Goal: Task Accomplishment & Management: Manage account settings

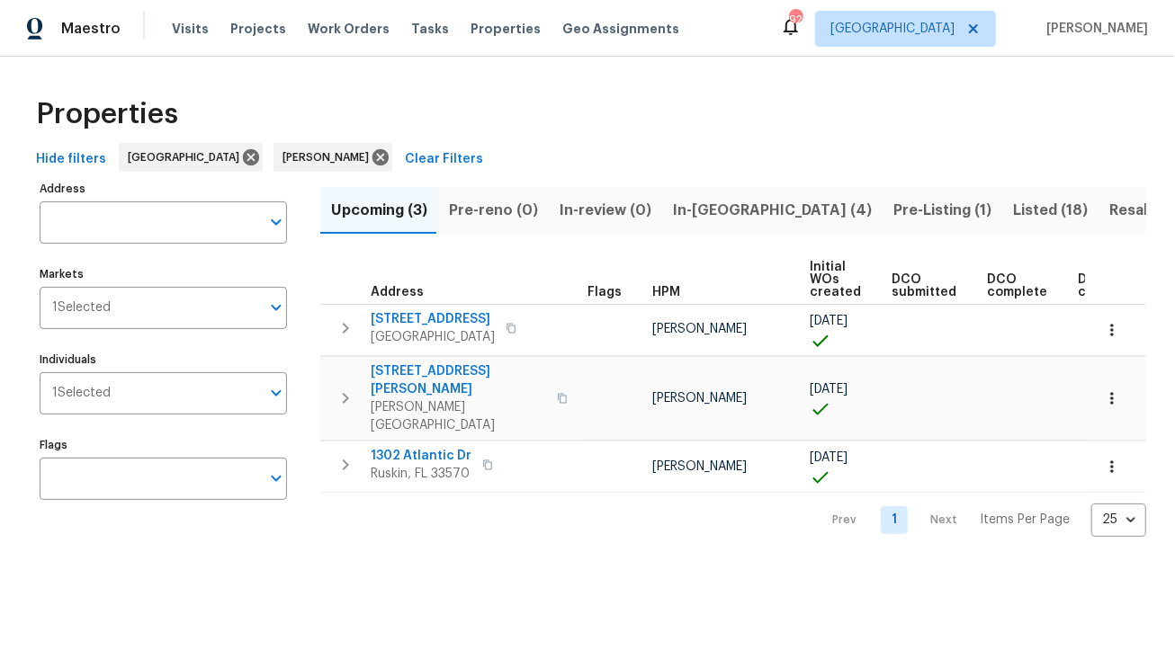
click at [695, 215] on span "In-reno (4)" at bounding box center [772, 210] width 199 height 25
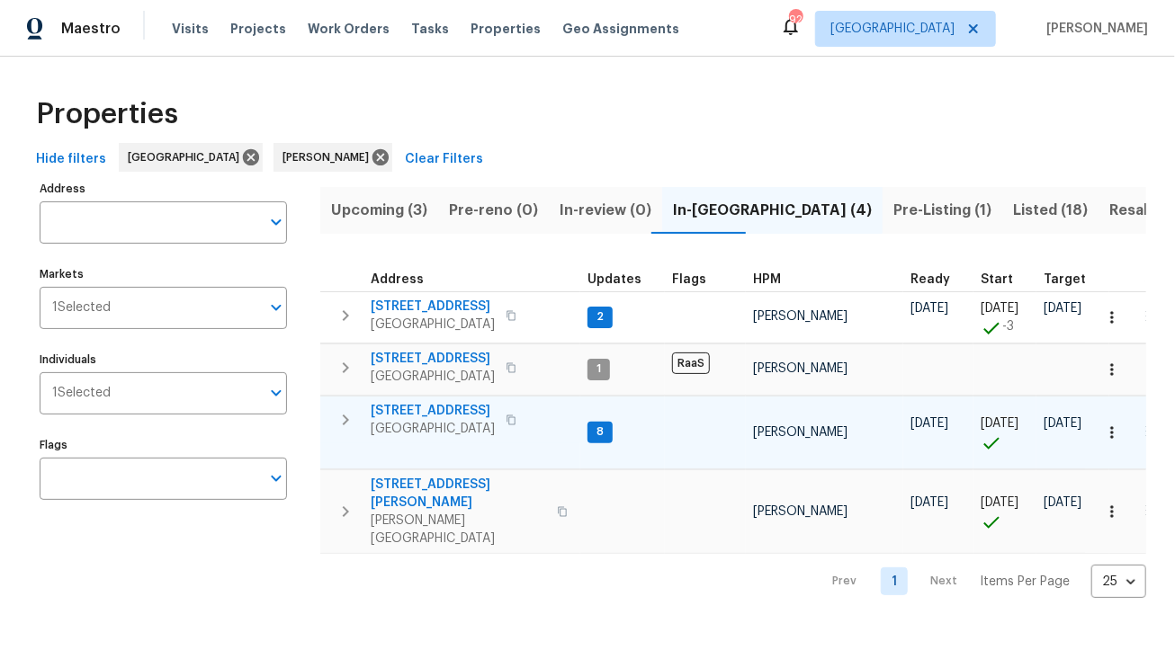
click at [453, 408] on span "[STREET_ADDRESS]" at bounding box center [433, 411] width 124 height 18
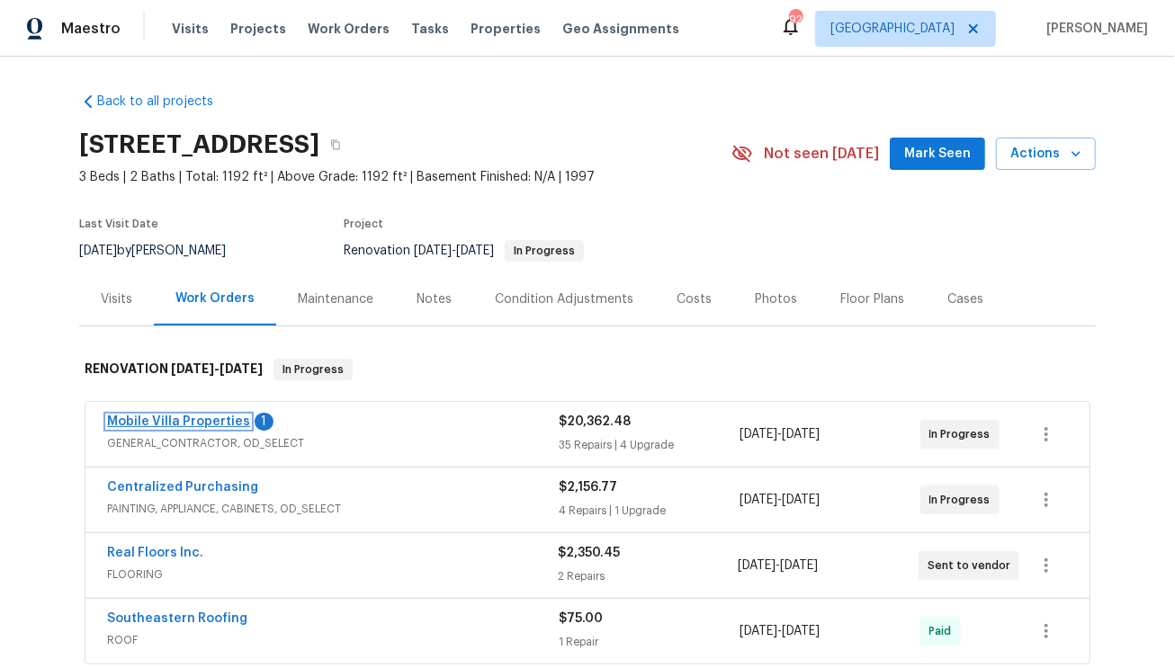
click at [208, 419] on link "Mobile Villa Properties" at bounding box center [178, 422] width 143 height 13
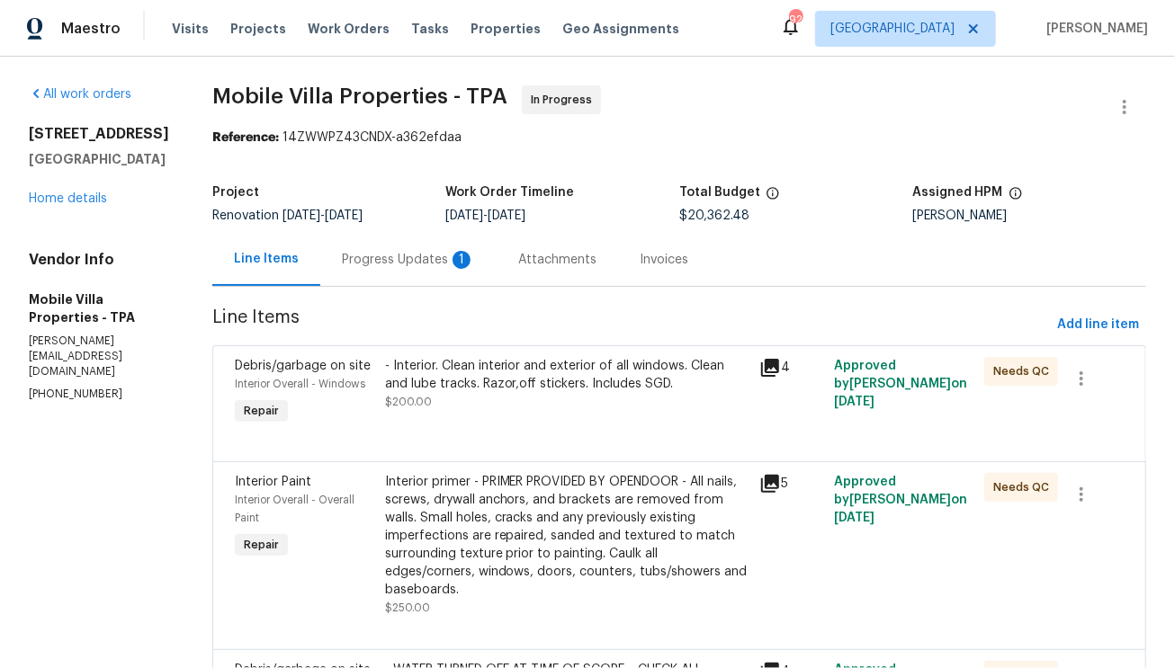
click at [342, 257] on div "Progress Updates 1" at bounding box center [408, 260] width 133 height 18
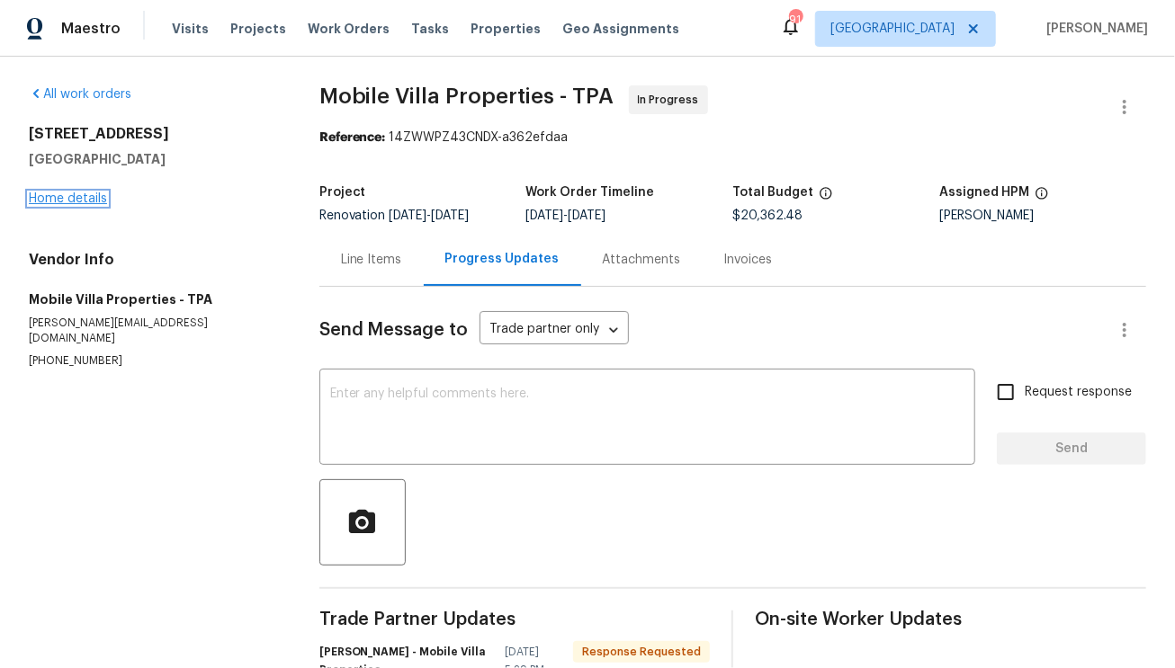
click at [95, 199] on link "Home details" at bounding box center [68, 199] width 78 height 13
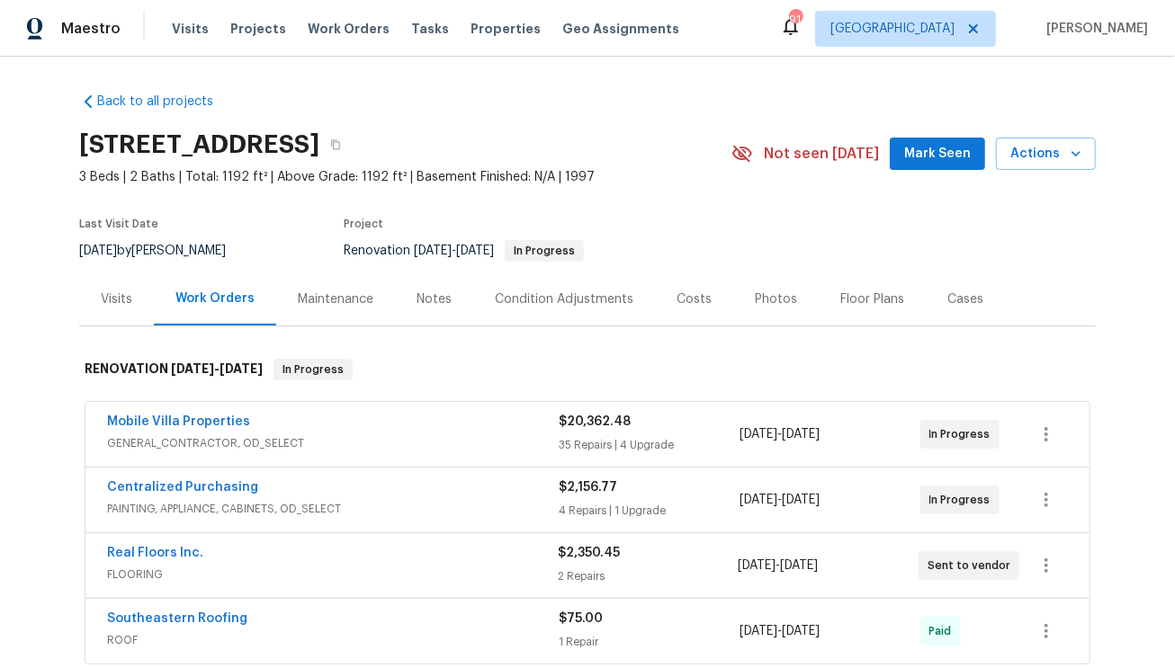
click at [444, 294] on div "Notes" at bounding box center [434, 299] width 78 height 53
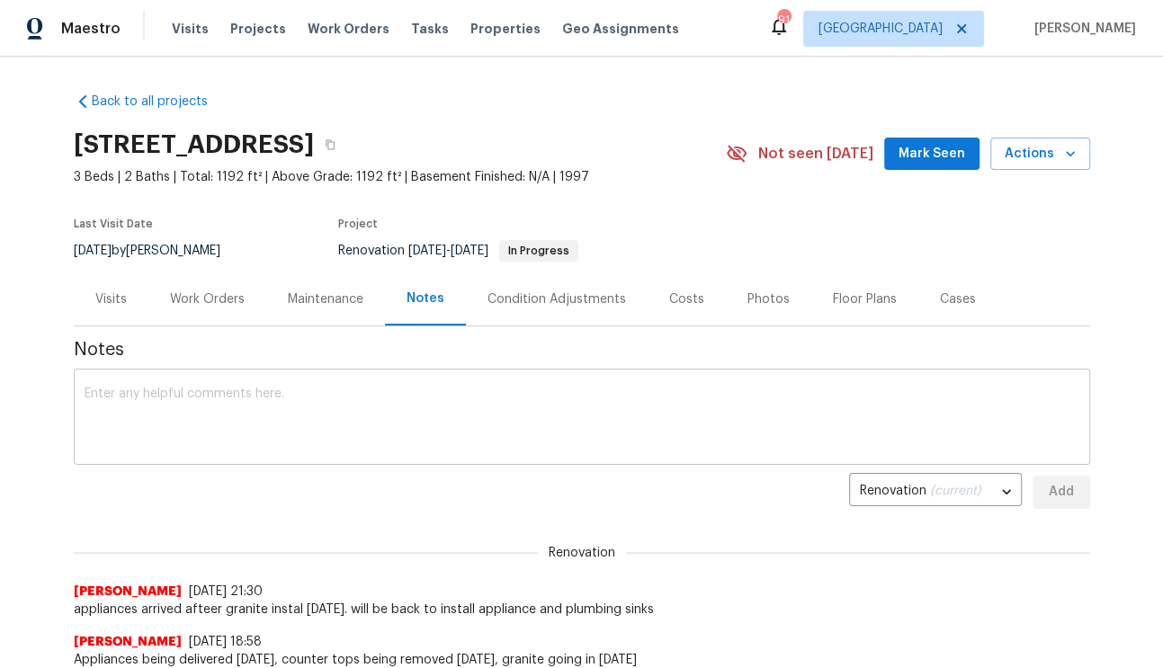
click at [441, 404] on textarea at bounding box center [582, 419] width 995 height 63
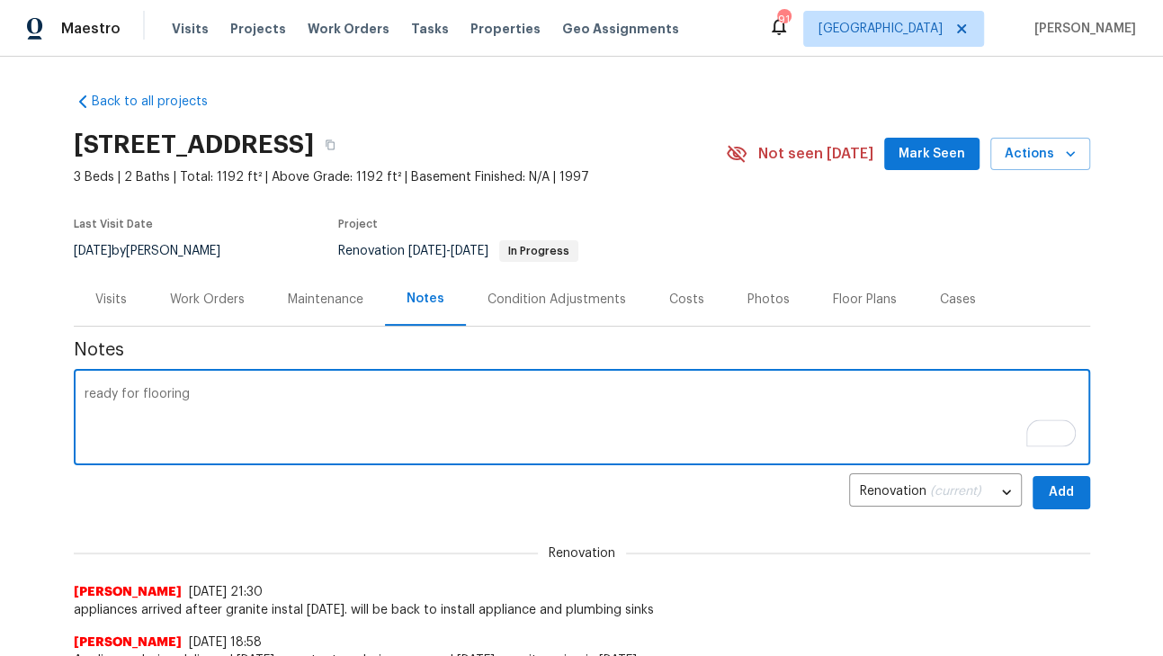
type textarea "ready for flooring"
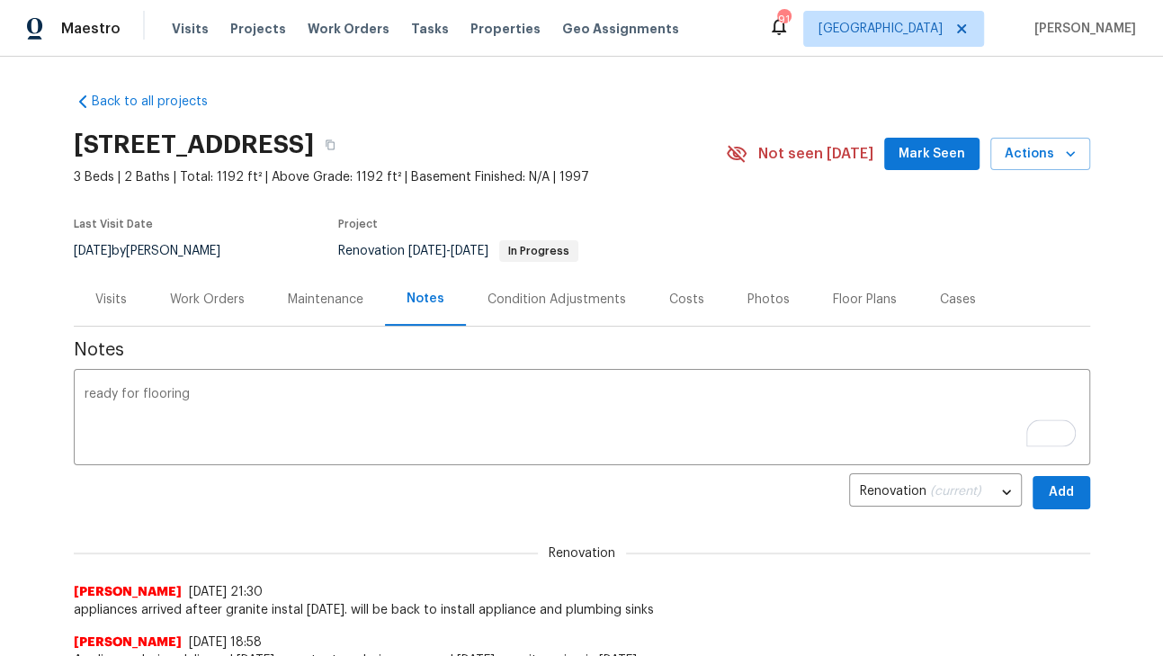
click at [1060, 485] on span "Add" at bounding box center [1061, 492] width 29 height 22
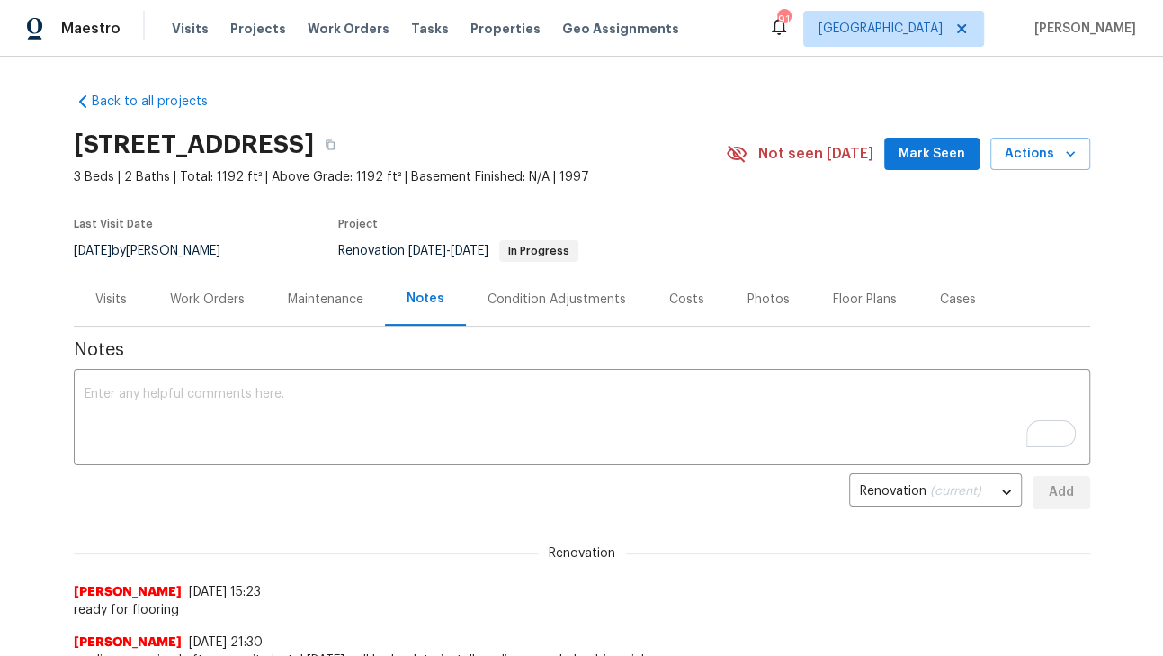
click at [183, 301] on div "Work Orders" at bounding box center [207, 300] width 75 height 18
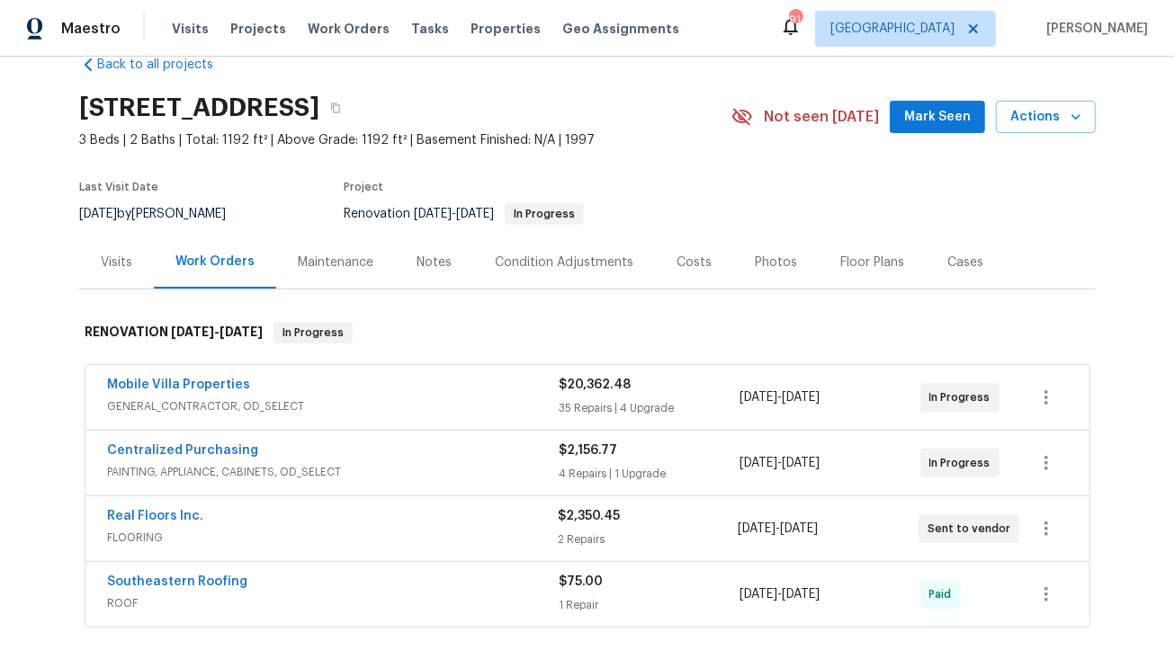
scroll to position [47, 0]
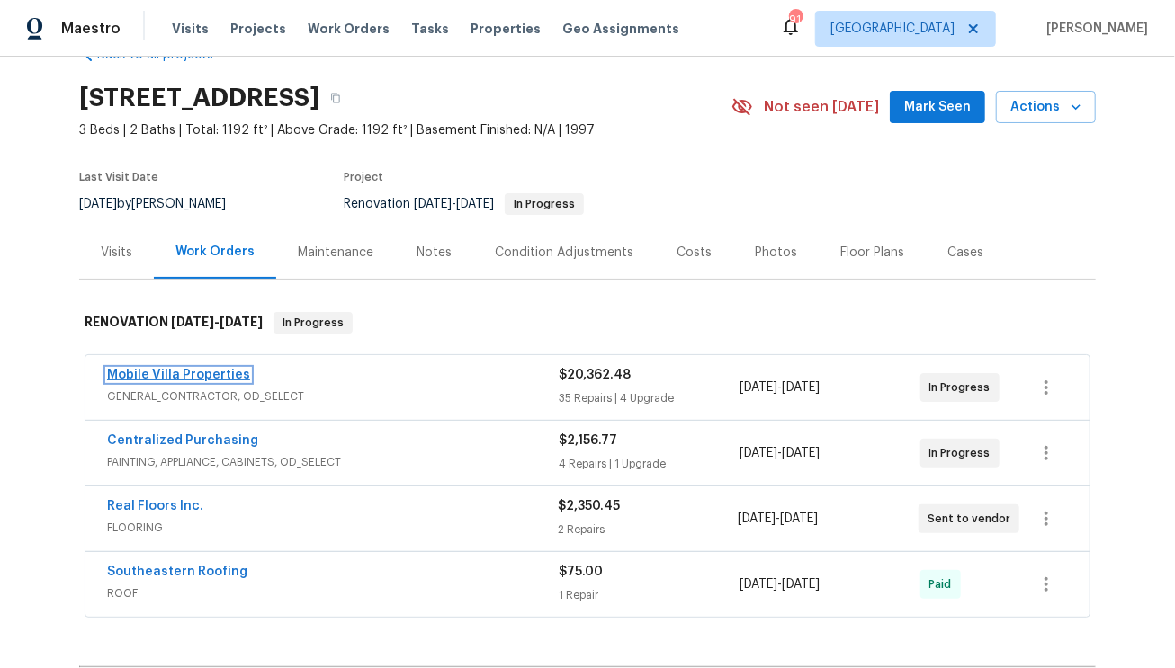
click at [187, 377] on link "Mobile Villa Properties" at bounding box center [178, 375] width 143 height 13
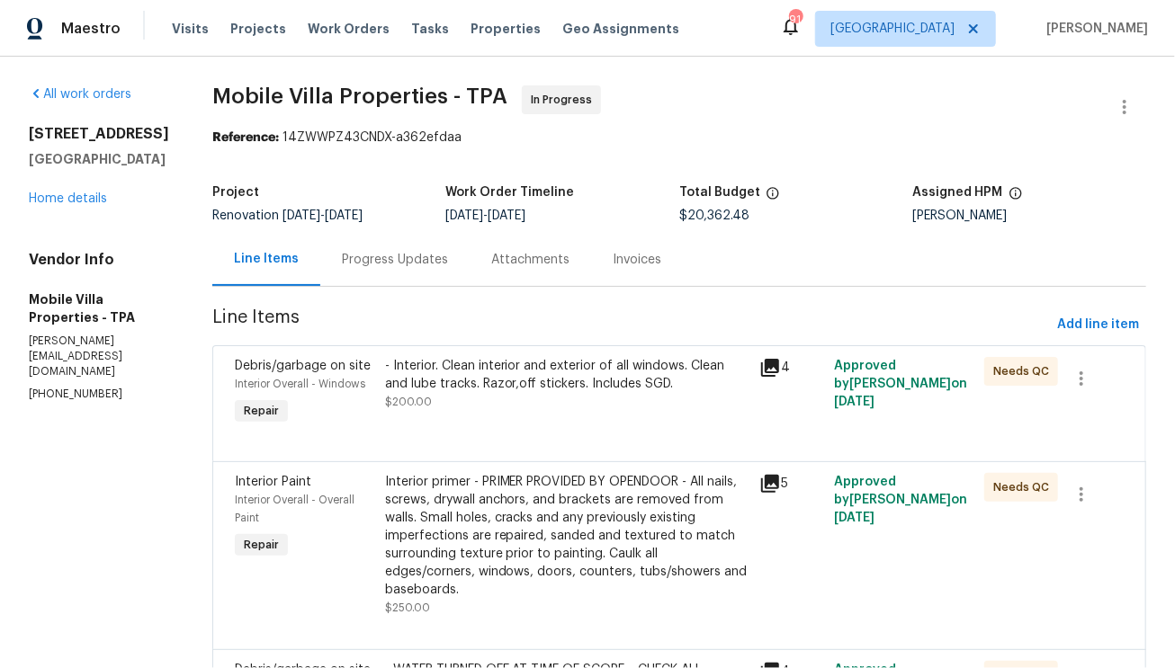
click at [527, 397] on div "- Interior. Clean interior and exterior of all windows. Clean and lube tracks. …" at bounding box center [567, 384] width 364 height 54
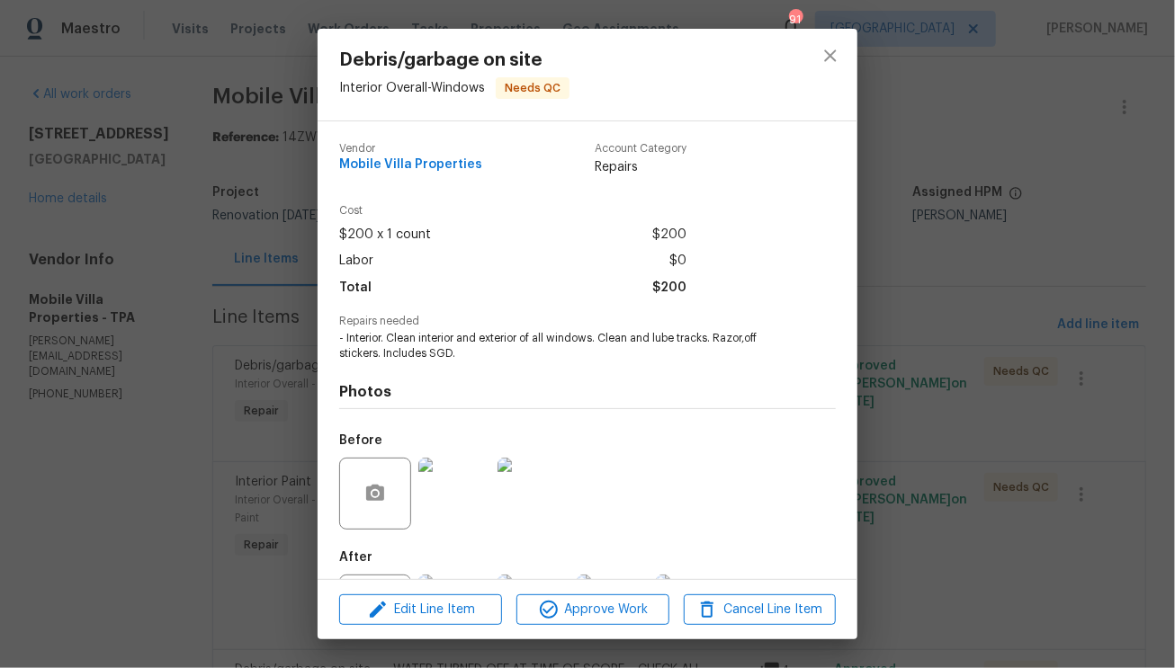
scroll to position [84, 0]
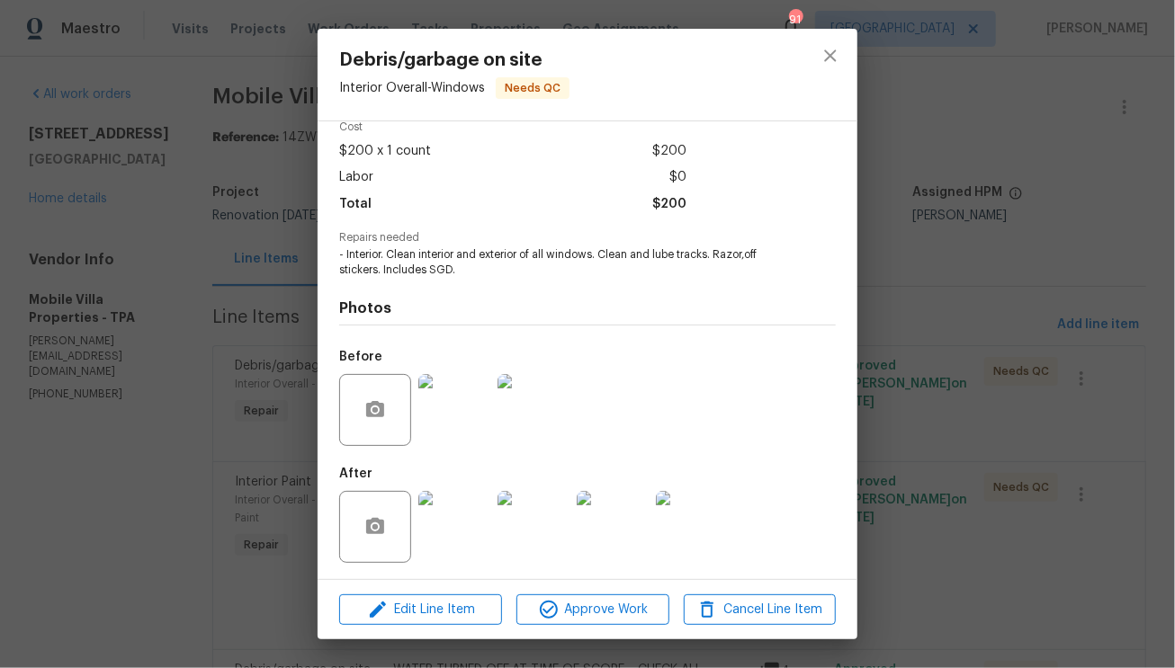
click at [458, 533] on img at bounding box center [454, 527] width 72 height 72
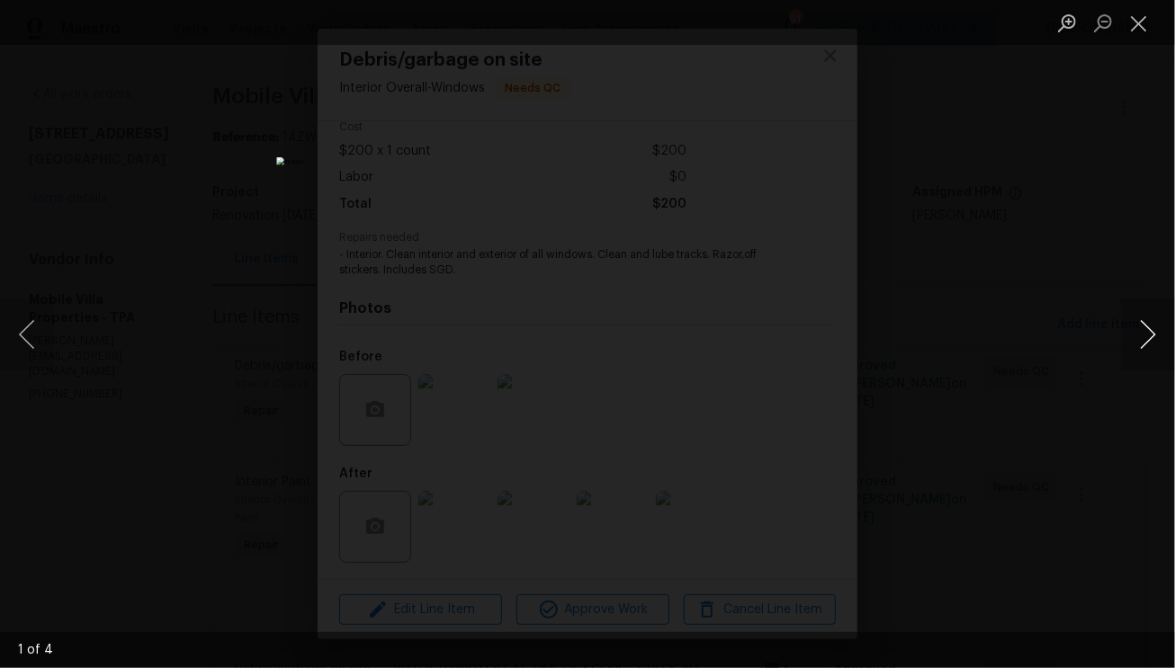
click at [1151, 339] on button "Next image" at bounding box center [1148, 335] width 54 height 72
click at [1136, 20] on button "Close lightbox" at bounding box center [1139, 22] width 36 height 31
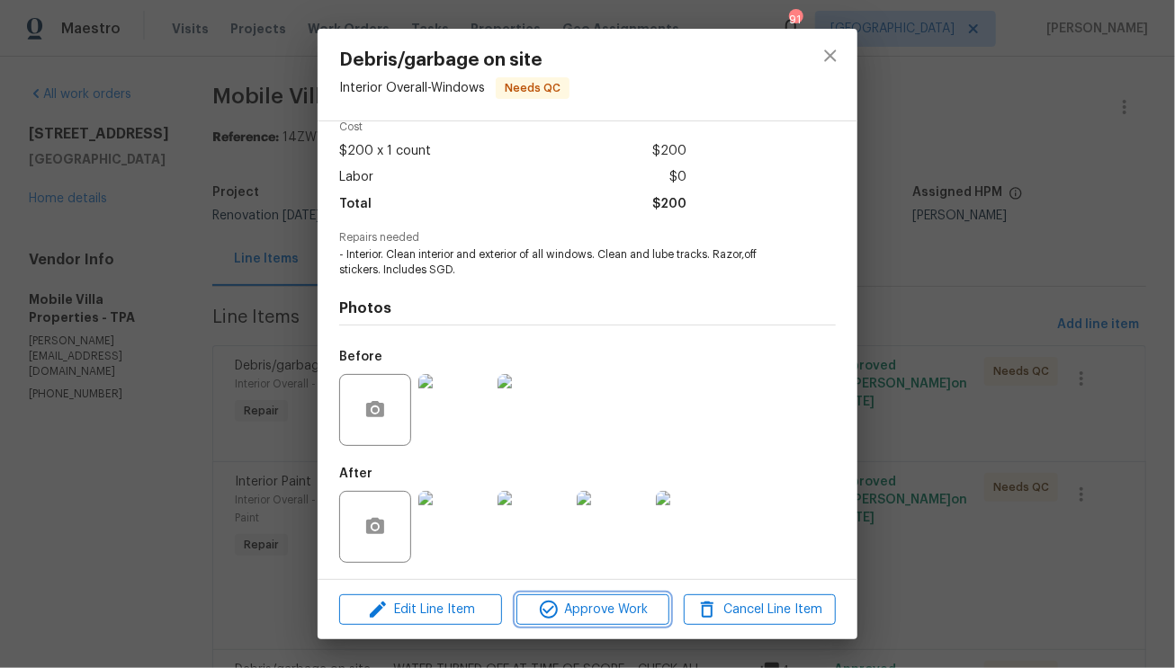
click at [626, 601] on span "Approve Work" at bounding box center [592, 610] width 141 height 22
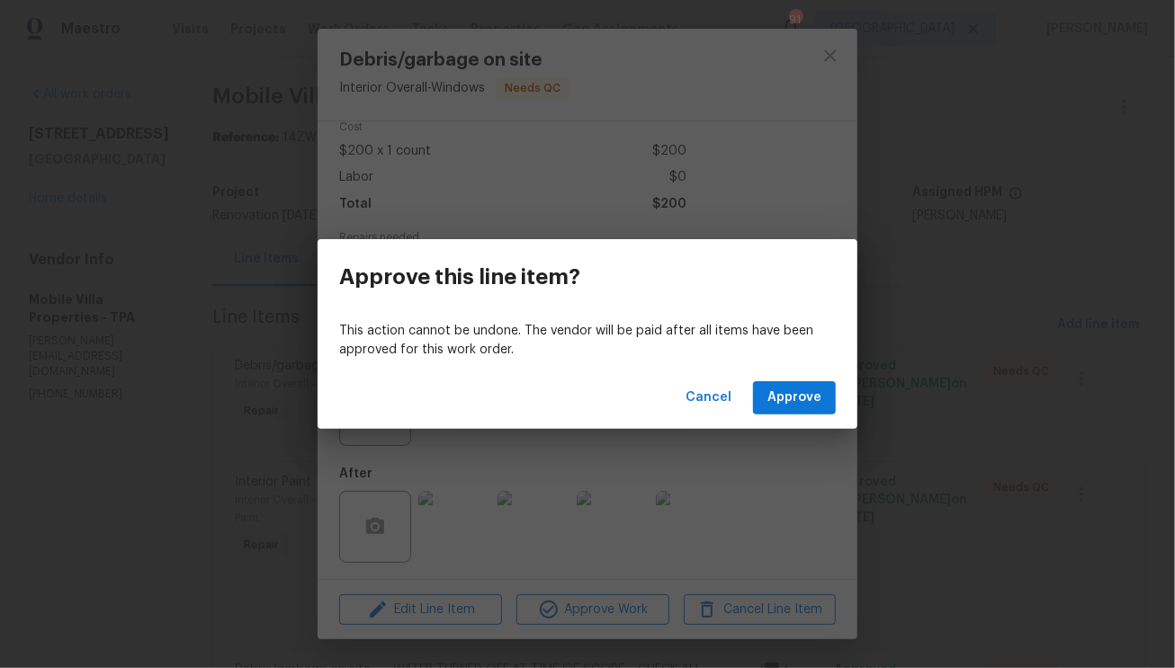
click at [791, 374] on div "Cancel Approve" at bounding box center [588, 398] width 540 height 62
click at [799, 391] on span "Approve" at bounding box center [794, 398] width 54 height 22
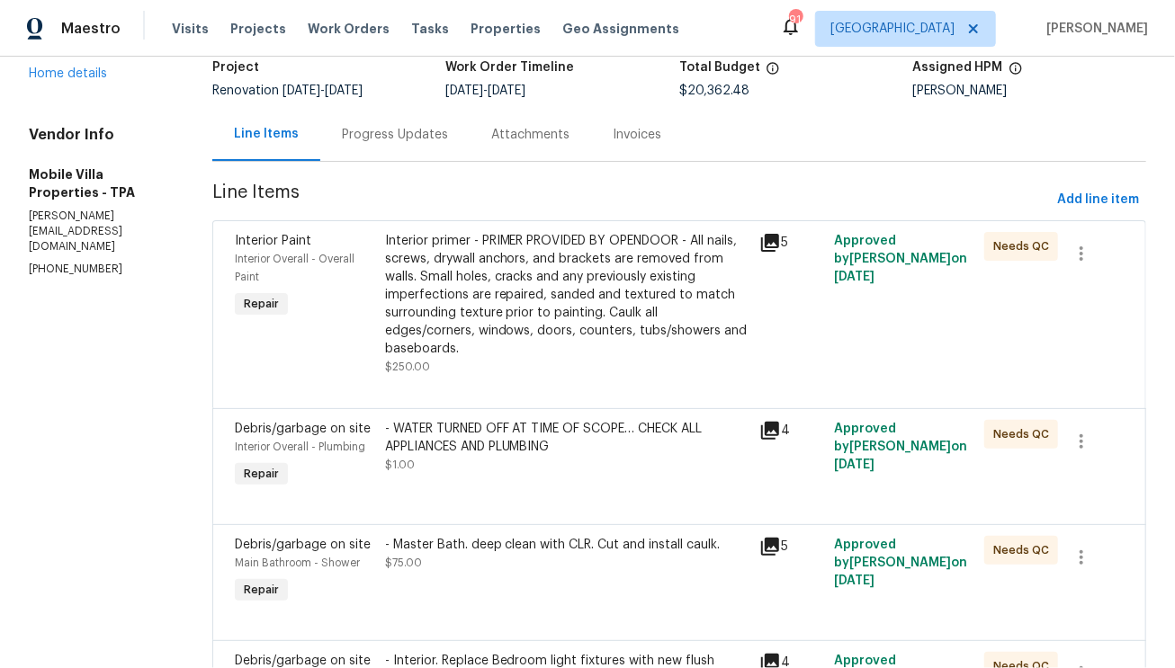
scroll to position [174, 0]
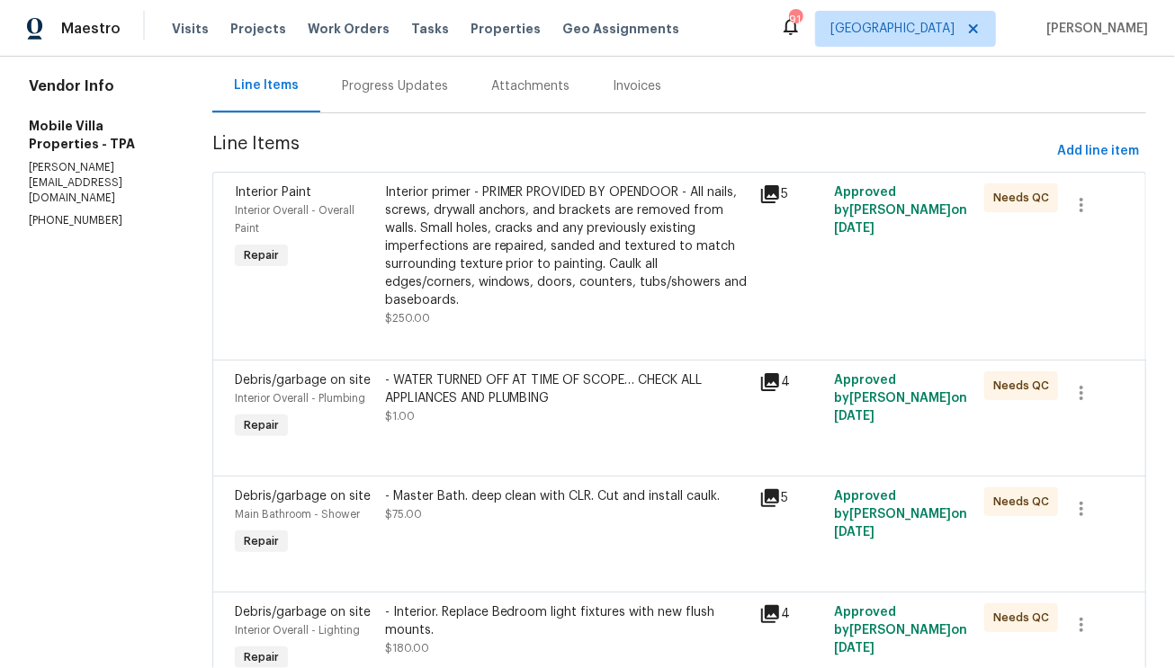
click at [503, 517] on div "- Master Bath. deep clean with CLR. Cut and install caulk. $75.00" at bounding box center [567, 523] width 375 height 83
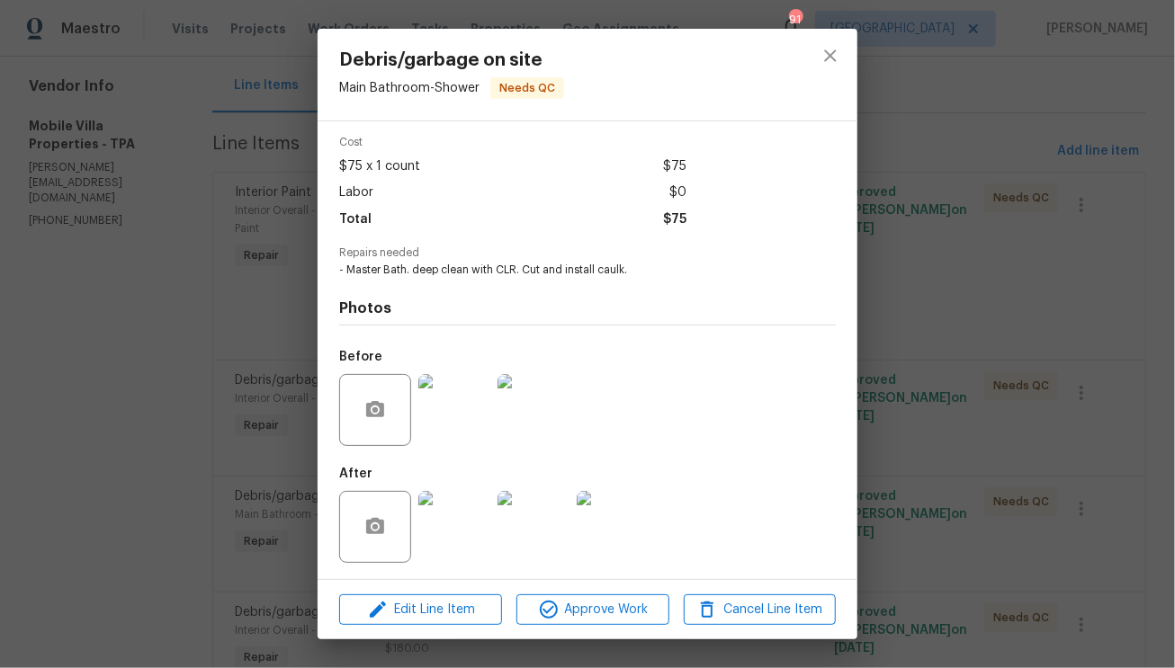
scroll to position [69, 0]
click at [468, 527] on img at bounding box center [454, 526] width 72 height 72
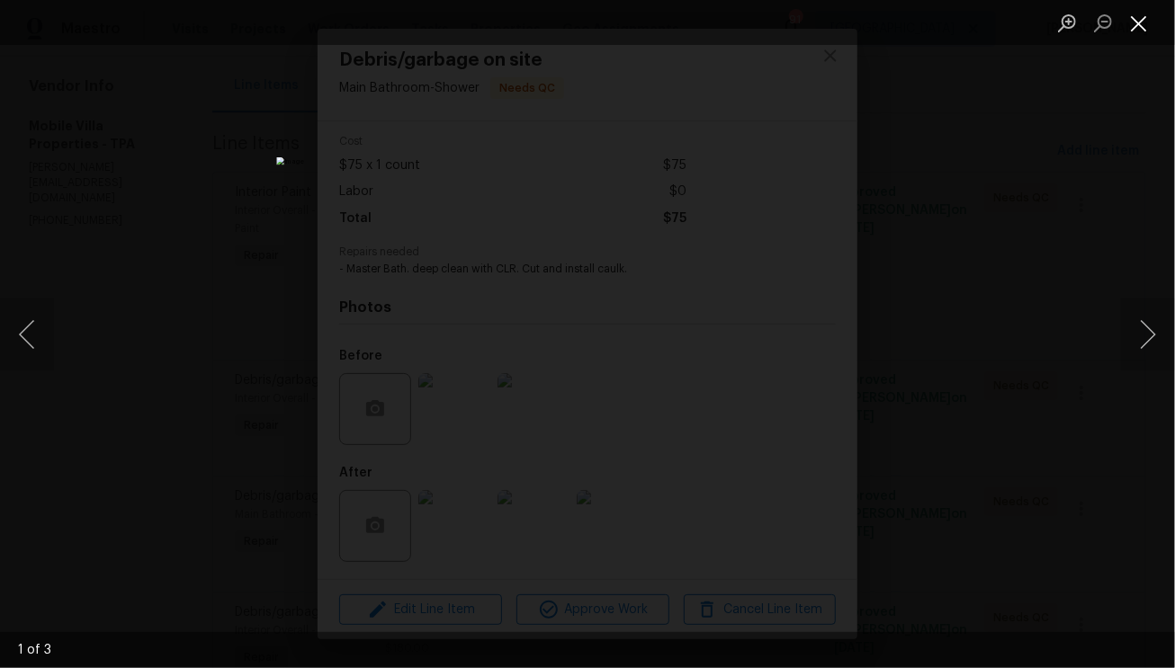
click at [1141, 33] on button "Close lightbox" at bounding box center [1139, 22] width 36 height 31
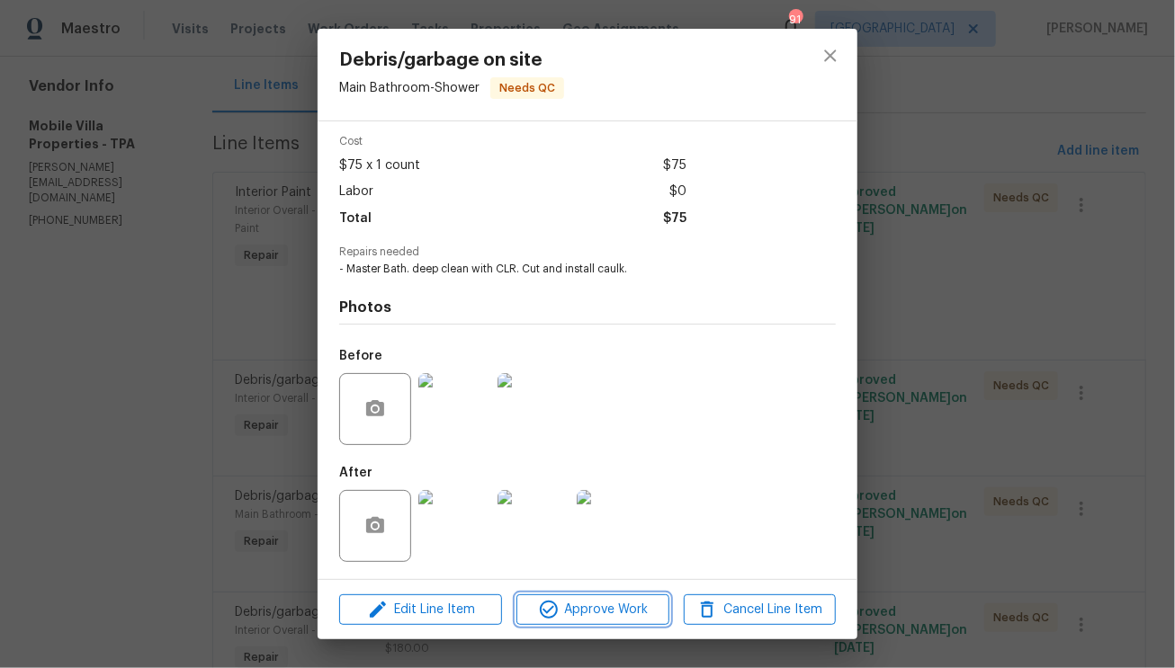
click at [625, 617] on span "Approve Work" at bounding box center [592, 610] width 141 height 22
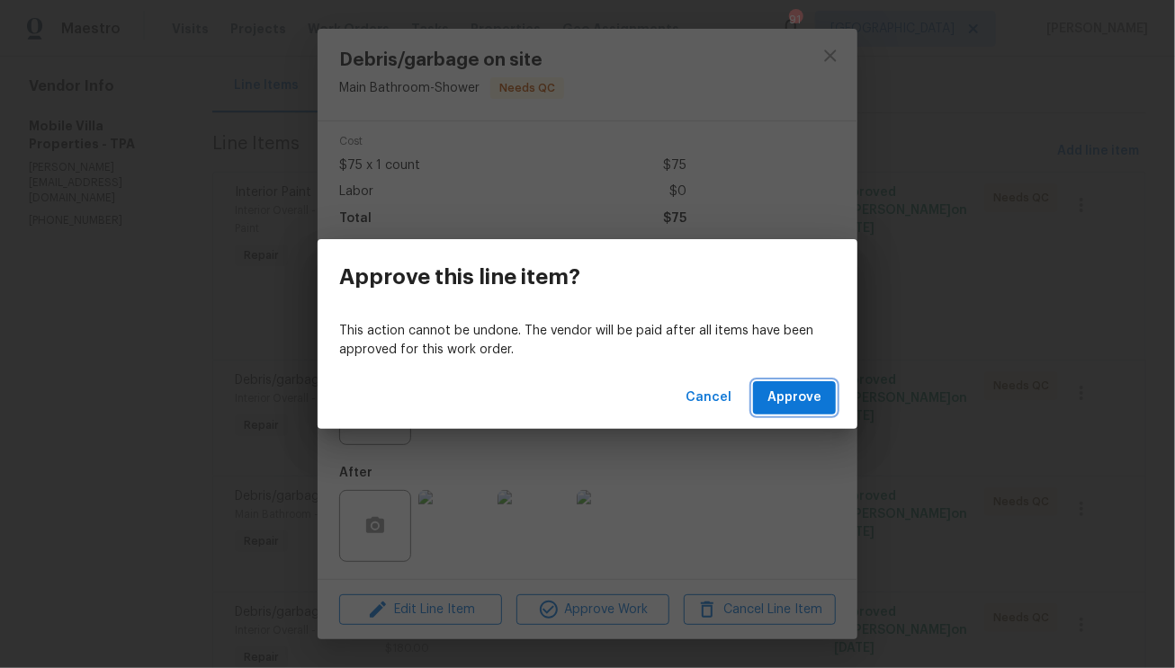
click at [809, 390] on span "Approve" at bounding box center [794, 398] width 54 height 22
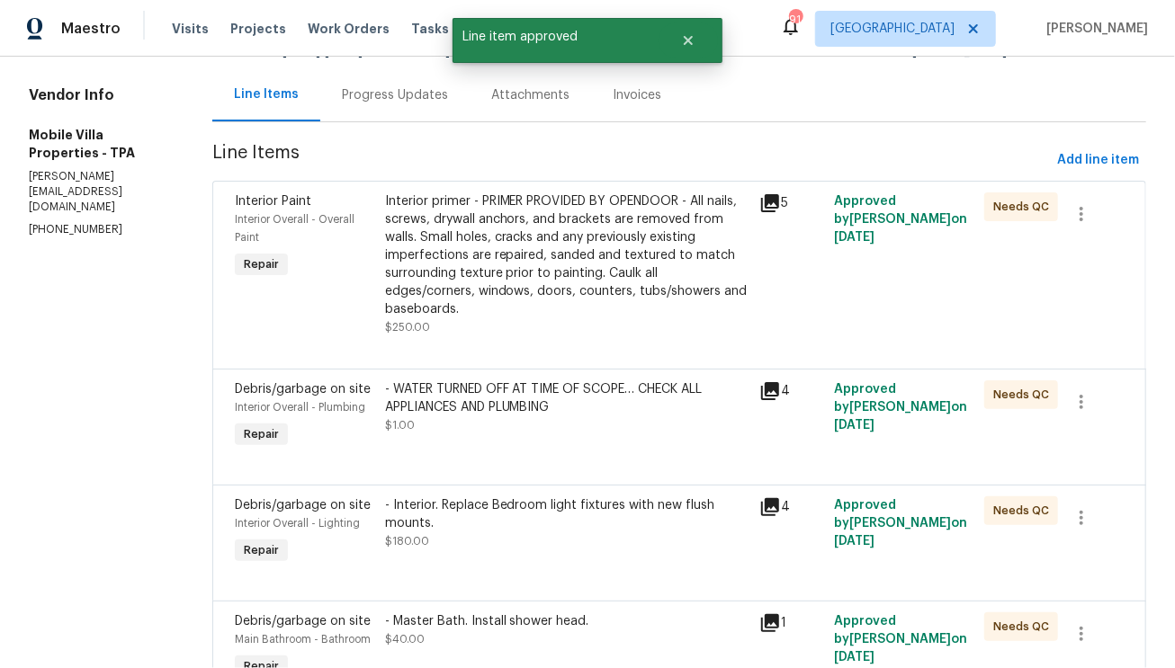
scroll to position [207, 0]
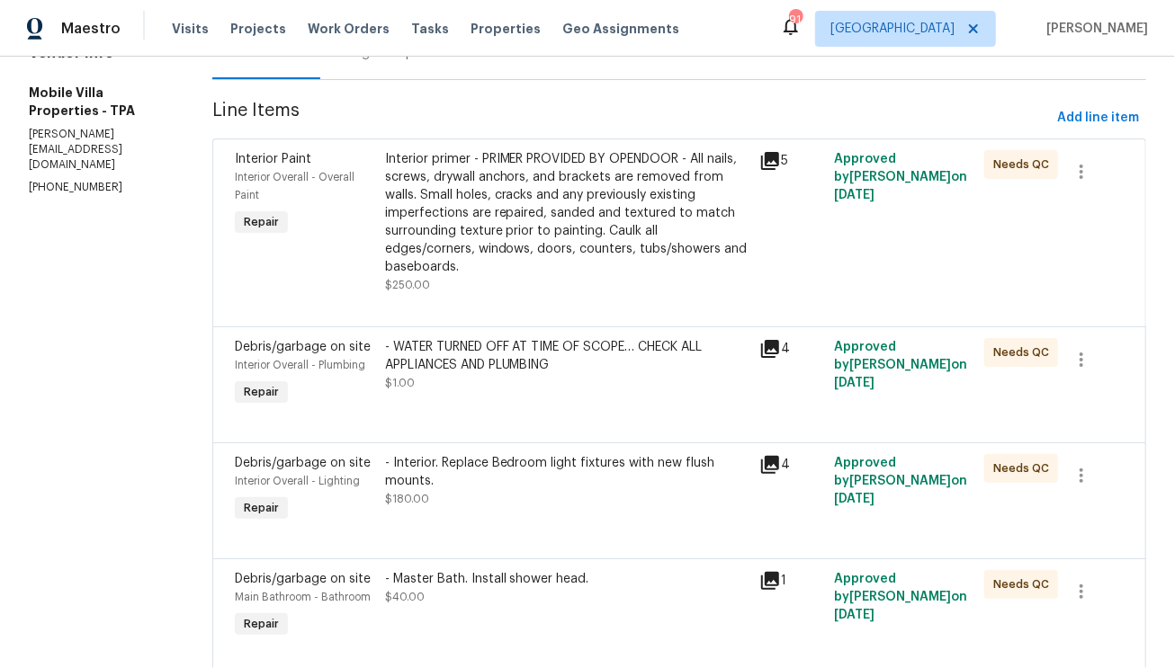
click at [479, 468] on div "- Interior. Replace Bedroom light fixtures with new flush mounts. $180.00" at bounding box center [567, 481] width 364 height 54
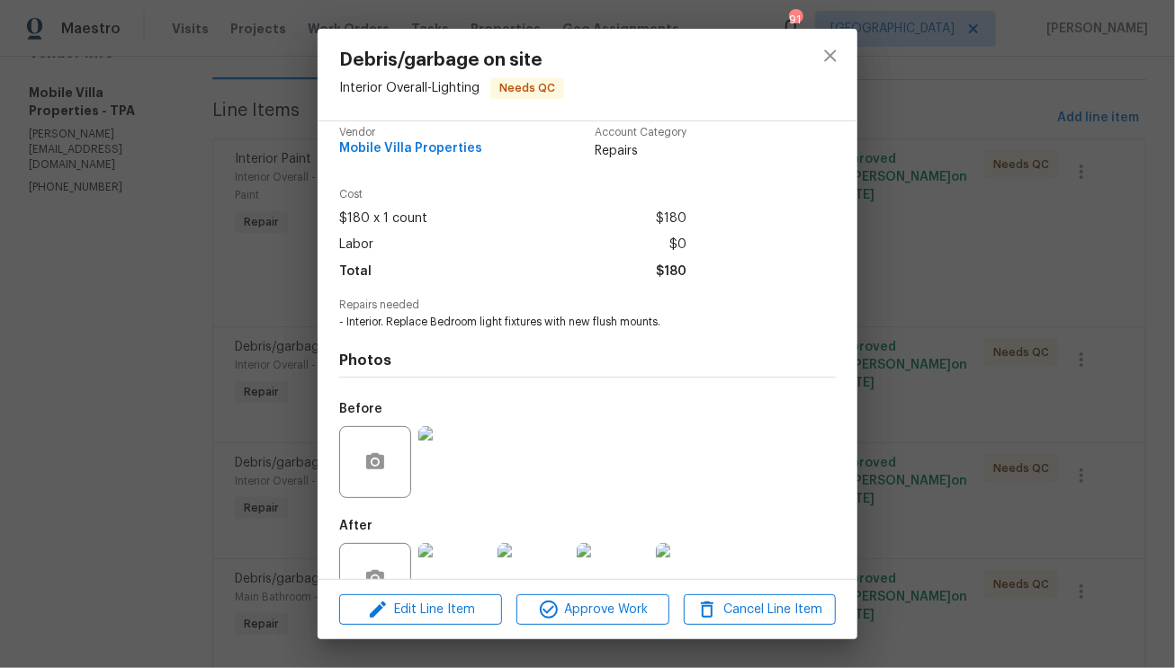
scroll to position [69, 0]
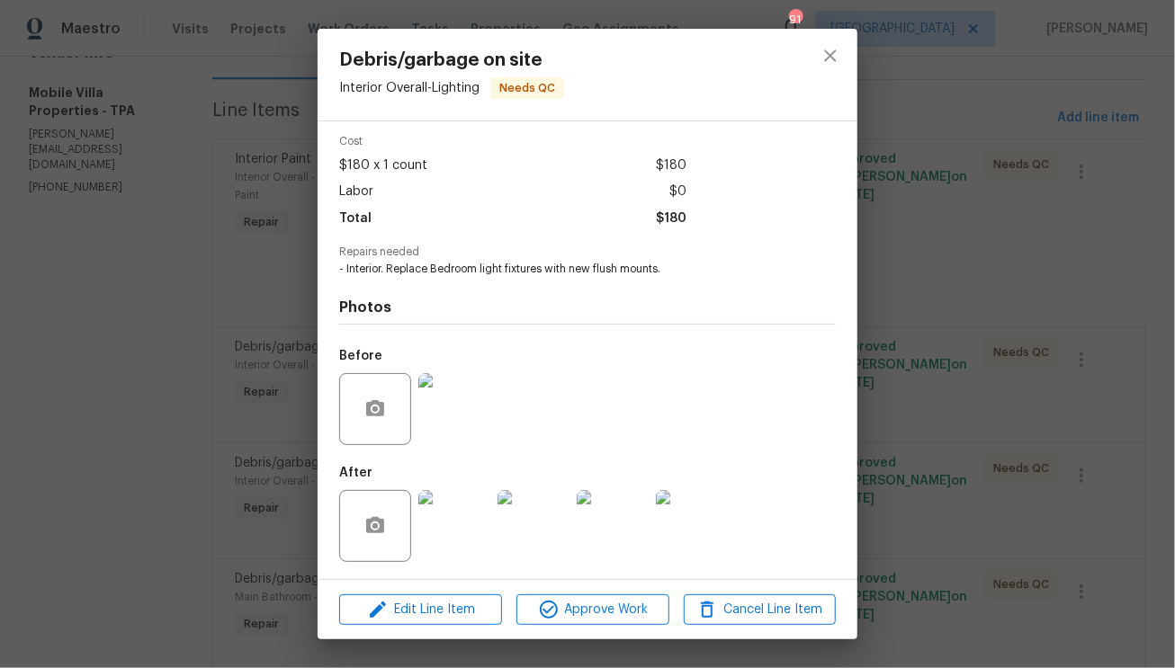
click at [463, 531] on img at bounding box center [454, 526] width 72 height 72
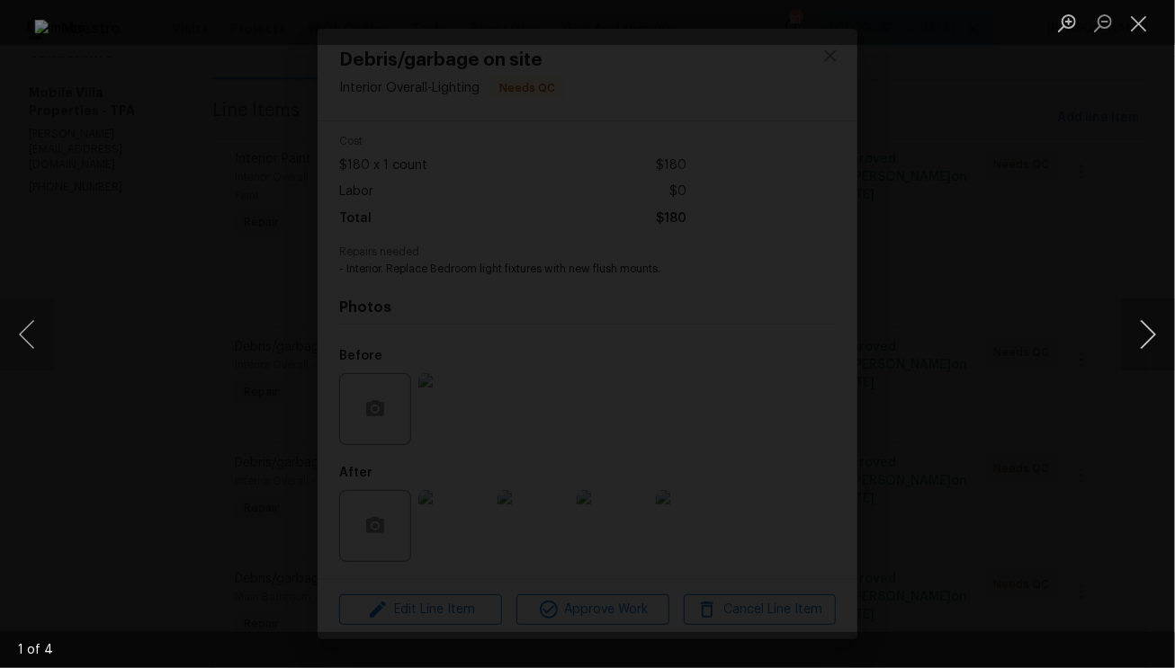
click at [1155, 353] on button "Next image" at bounding box center [1148, 335] width 54 height 72
click at [1142, 30] on button "Close lightbox" at bounding box center [1139, 22] width 36 height 31
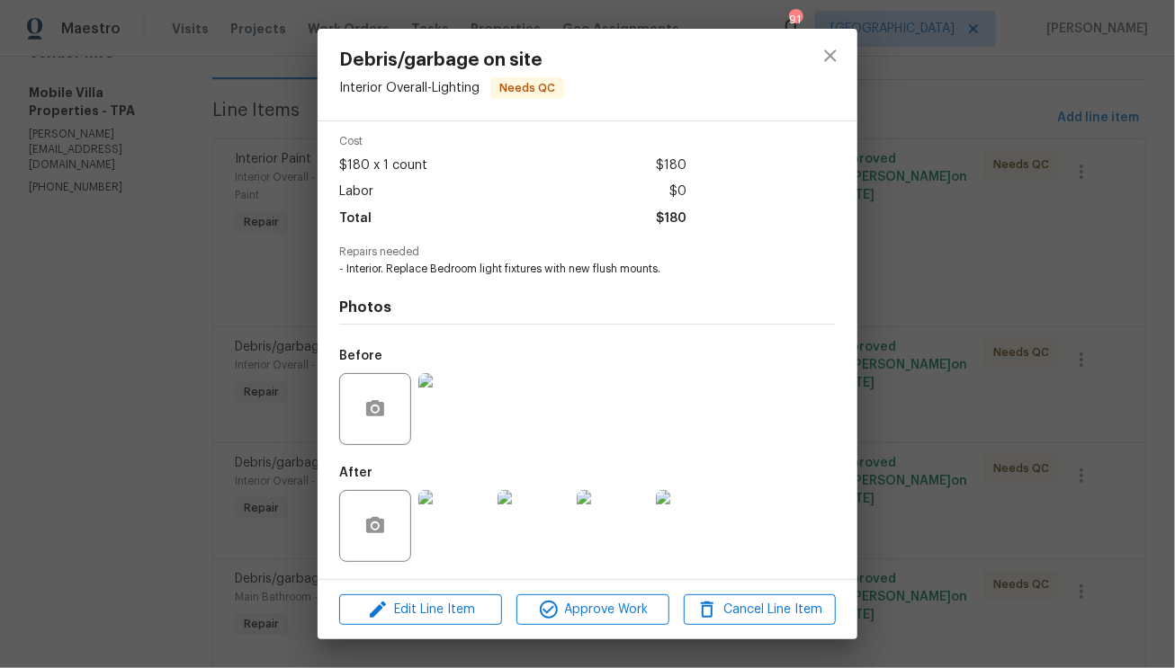
click at [597, 625] on div "Edit Line Item Approve Work Cancel Line Item" at bounding box center [588, 610] width 540 height 60
click at [632, 611] on span "Approve Work" at bounding box center [592, 610] width 141 height 22
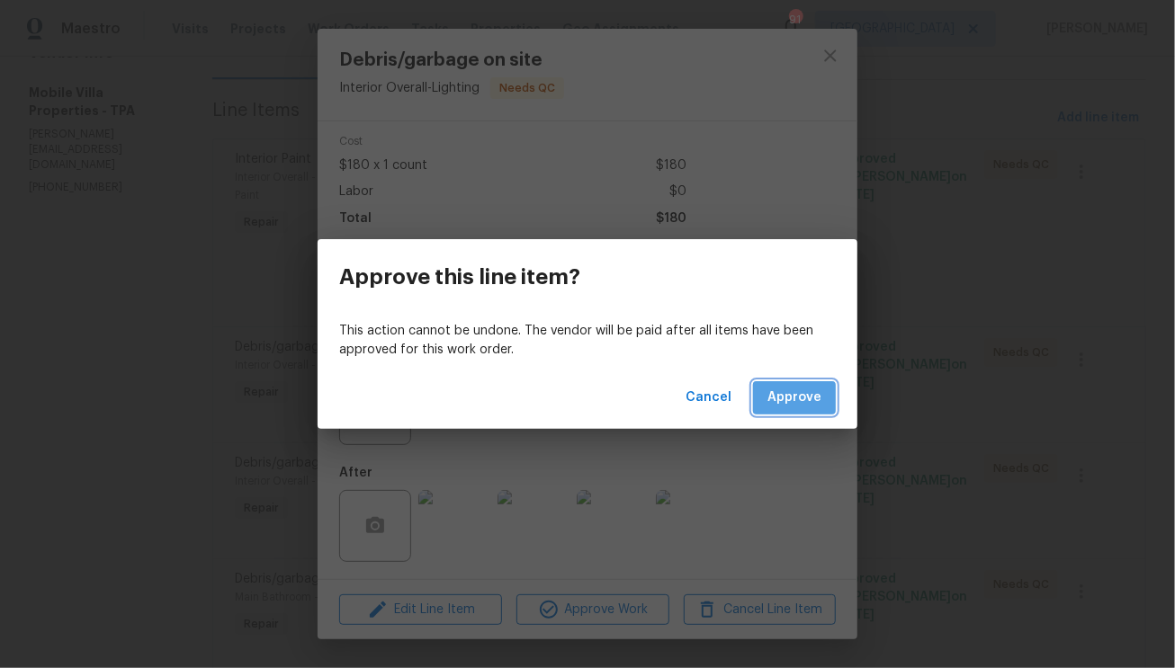
drag, startPoint x: 814, startPoint y: 381, endPoint x: 814, endPoint y: 405, distance: 23.4
click at [814, 384] on button "Approve" at bounding box center [794, 397] width 83 height 33
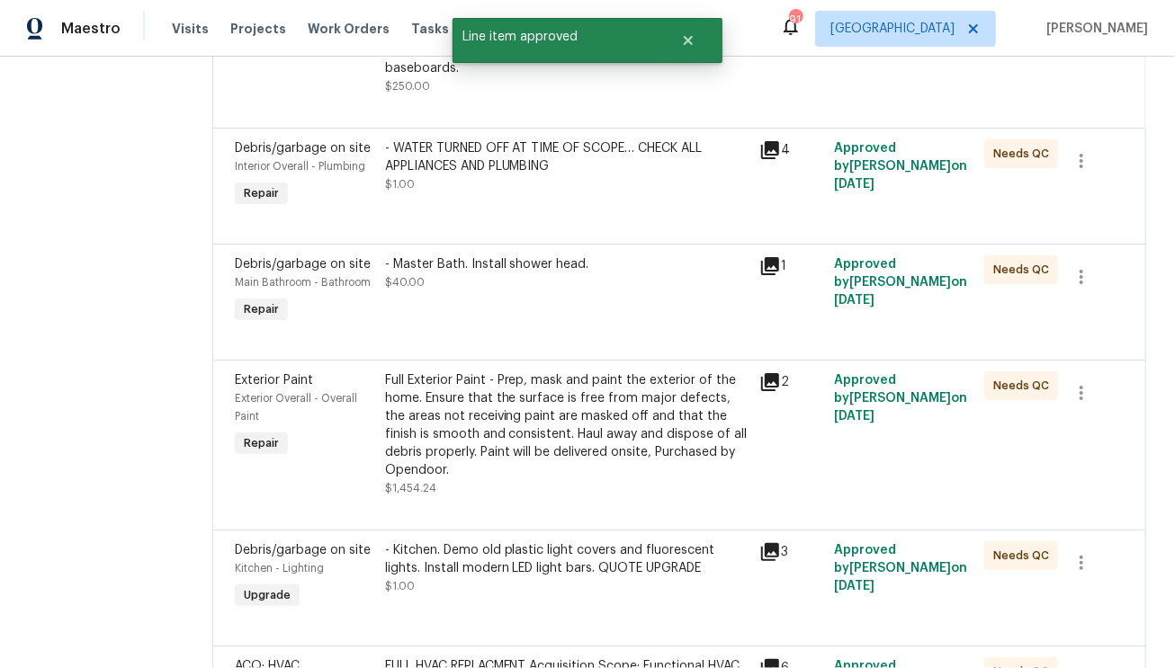
scroll to position [514, 0]
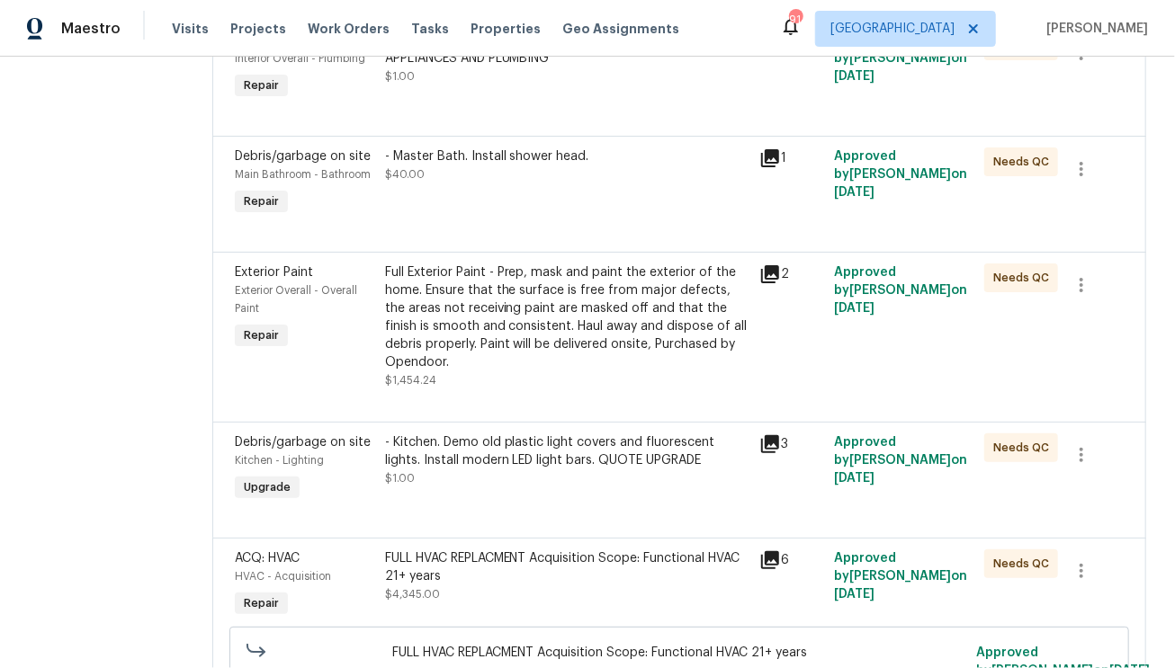
click at [502, 446] on div "- Kitchen. Demo old plastic light covers and fluorescent lights. Install modern…" at bounding box center [567, 461] width 364 height 54
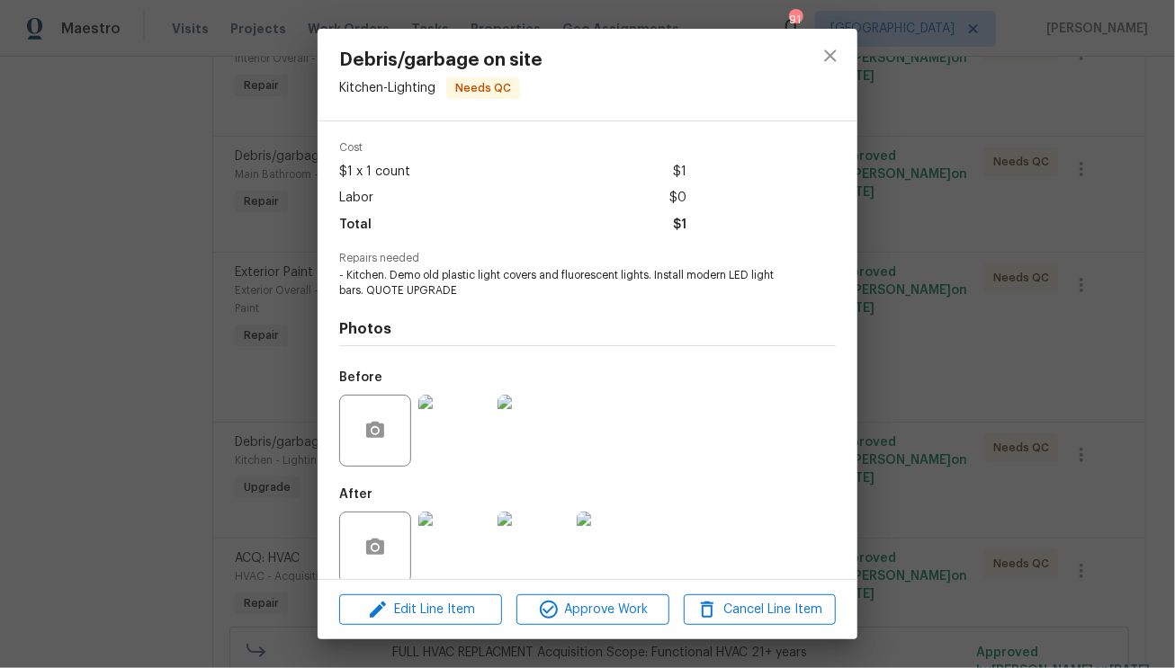
scroll to position [84, 0]
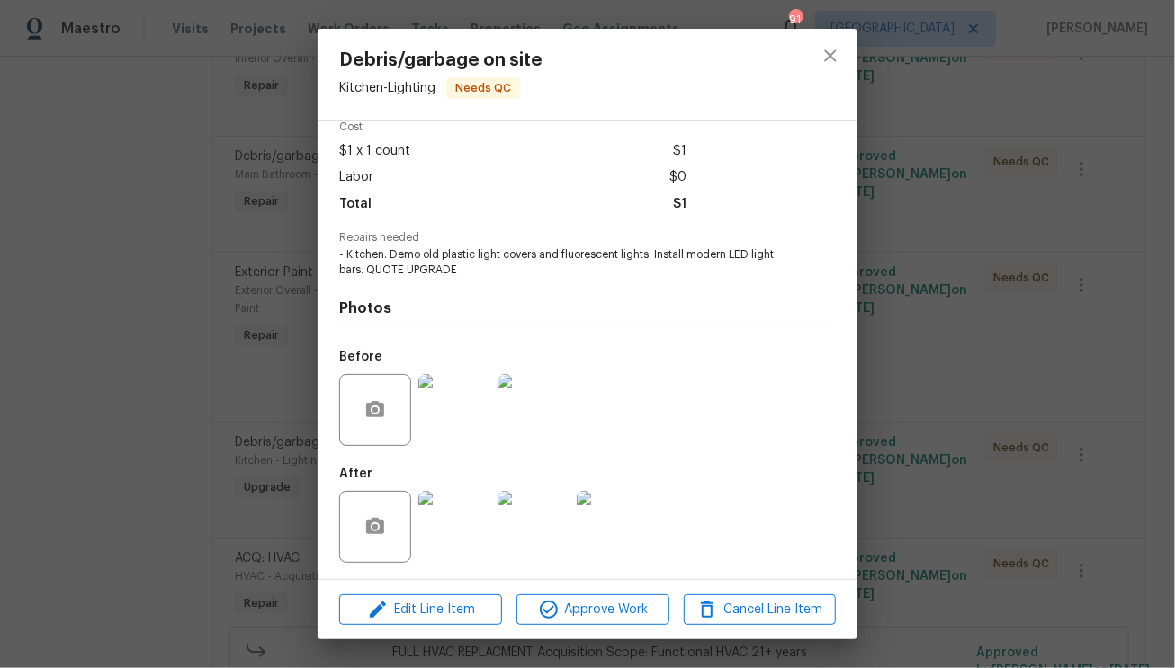
click at [462, 522] on img at bounding box center [454, 527] width 72 height 72
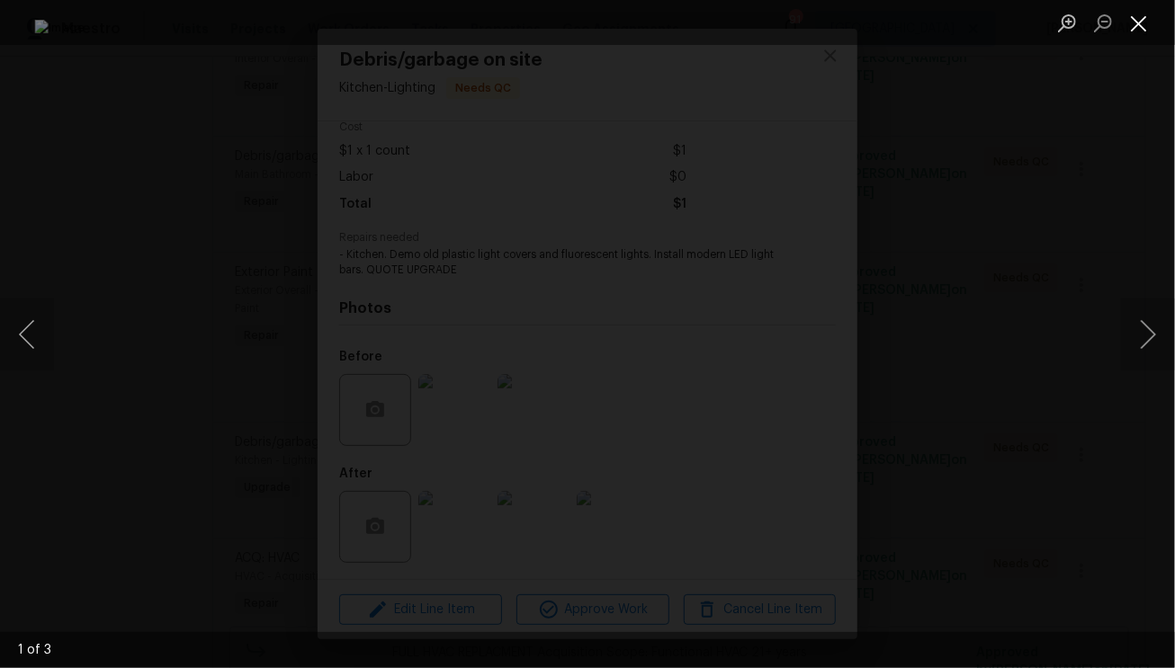
click at [1133, 17] on button "Close lightbox" at bounding box center [1139, 22] width 36 height 31
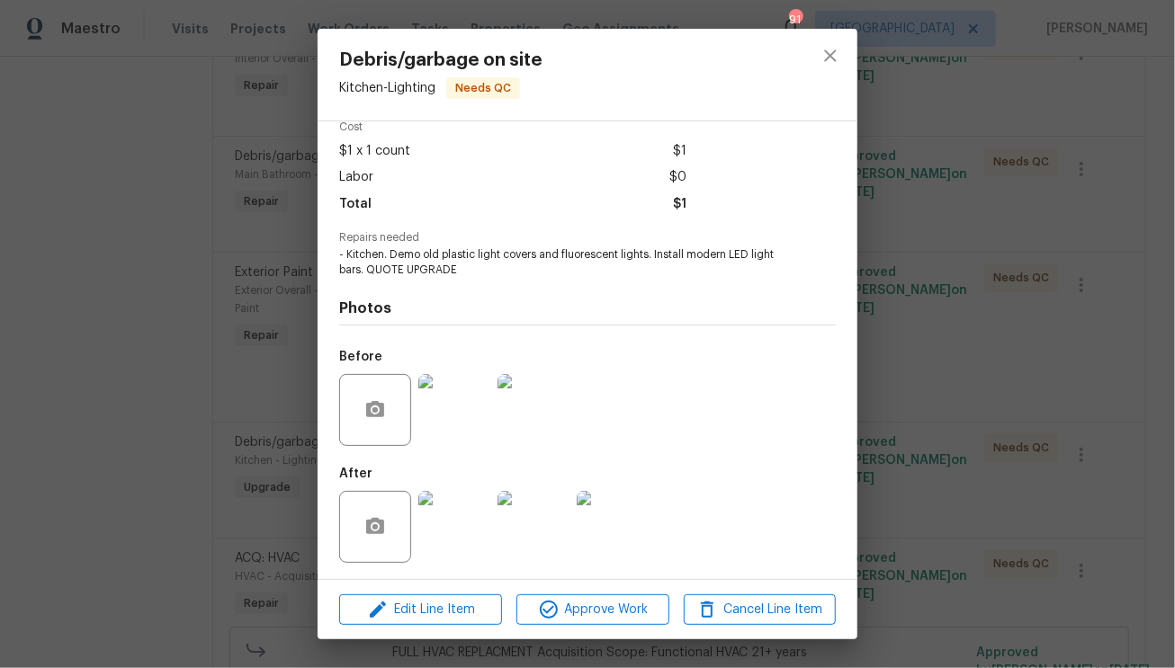
click at [457, 402] on img at bounding box center [454, 410] width 72 height 72
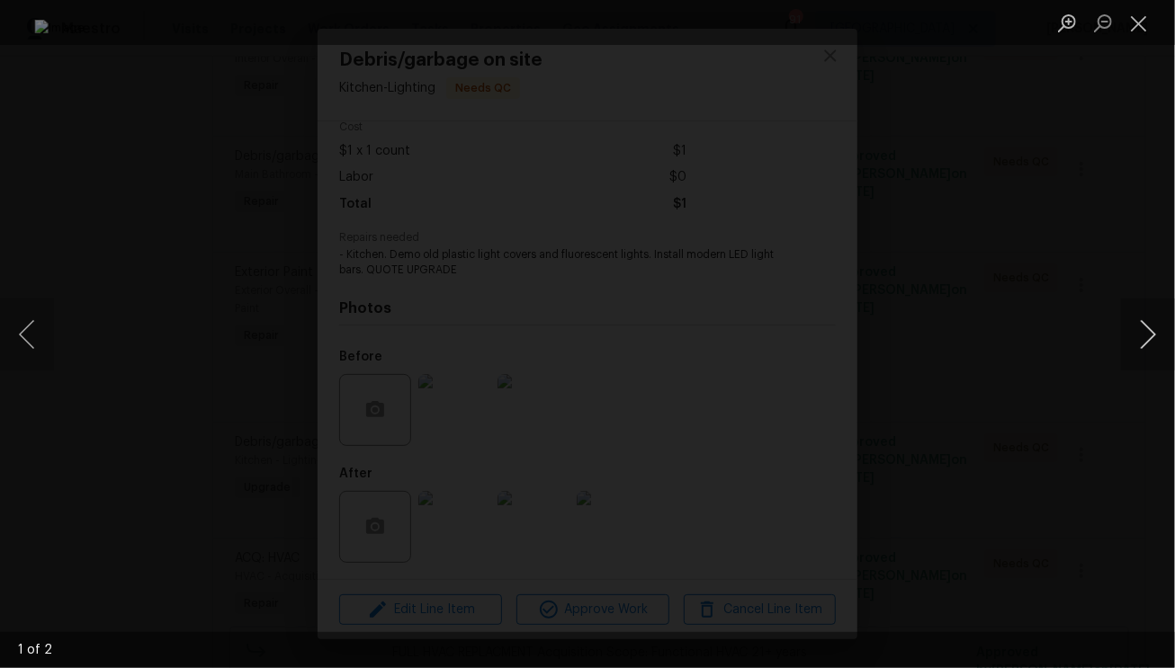
click at [1152, 339] on button "Next image" at bounding box center [1148, 335] width 54 height 72
click at [1149, 27] on button "Close lightbox" at bounding box center [1139, 22] width 36 height 31
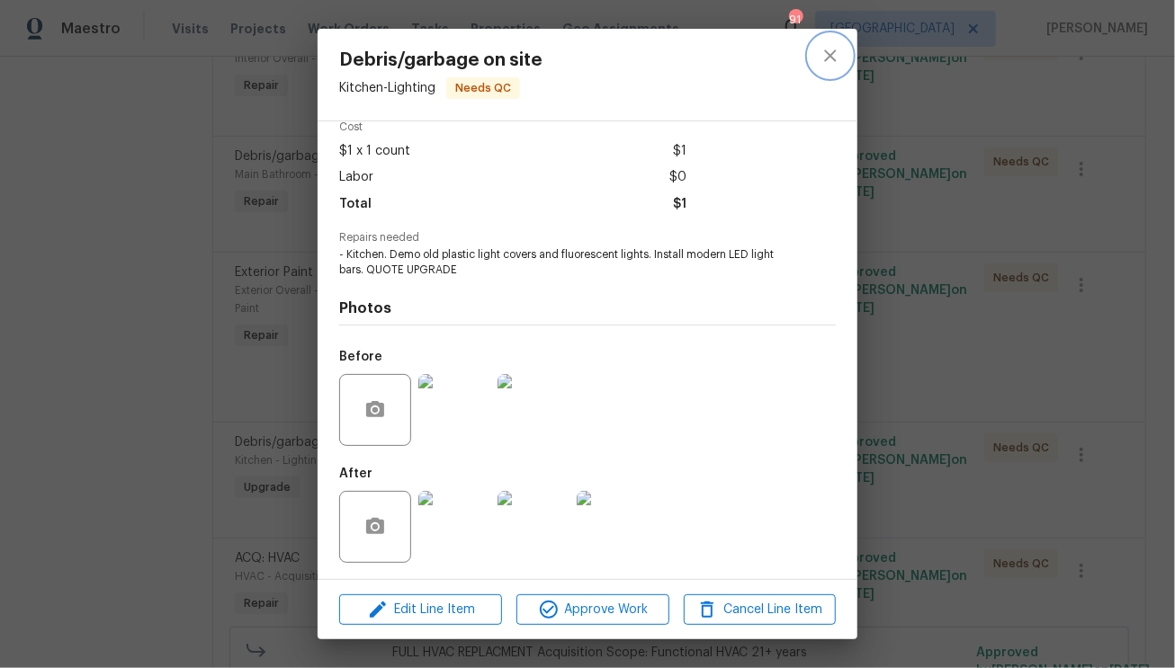
click at [837, 64] on icon "close" at bounding box center [831, 56] width 22 height 22
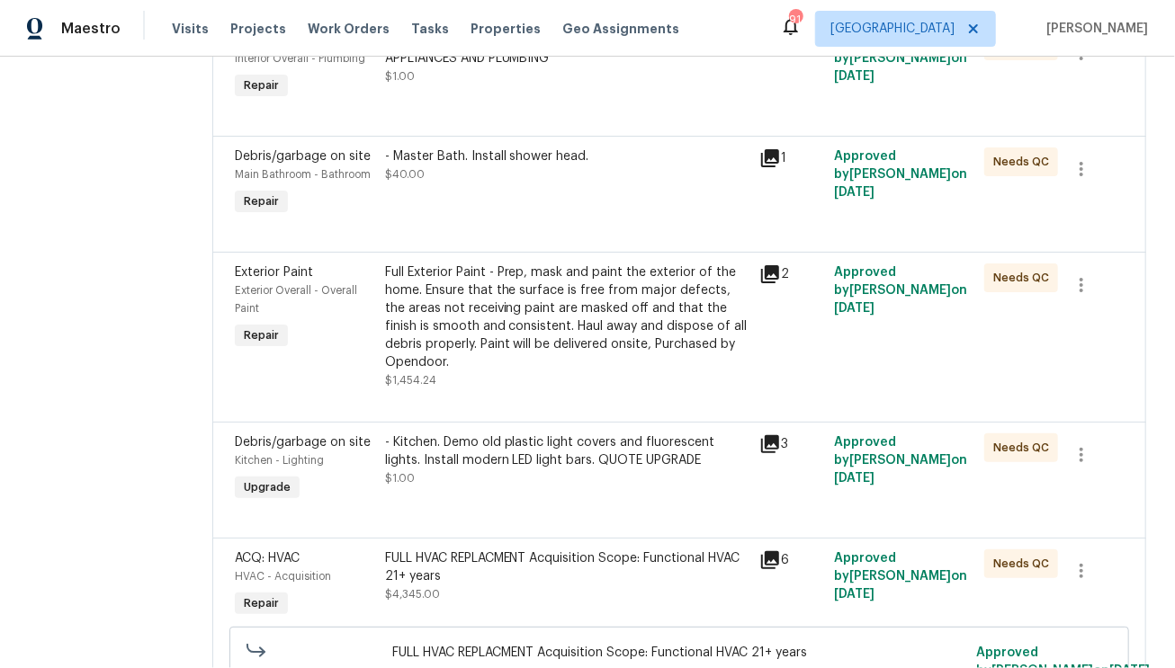
click at [545, 506] on div at bounding box center [679, 517] width 889 height 22
click at [534, 434] on div "- Kitchen. Demo old plastic light covers and fluorescent lights. Install modern…" at bounding box center [567, 452] width 364 height 36
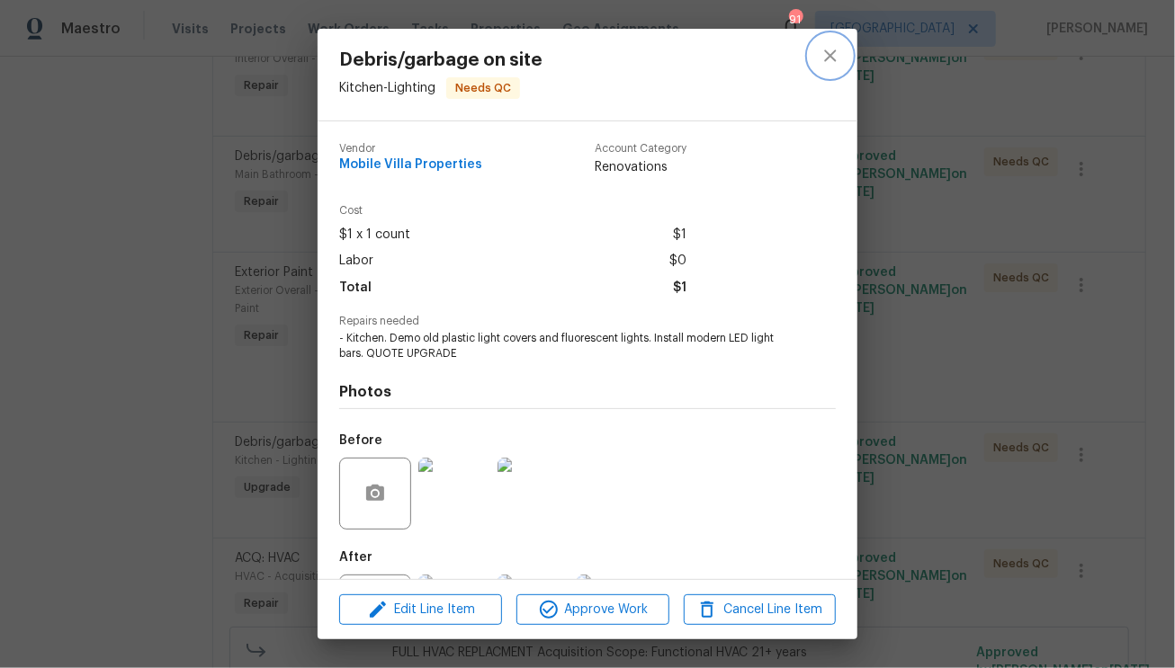
click at [832, 58] on icon "close" at bounding box center [831, 56] width 22 height 22
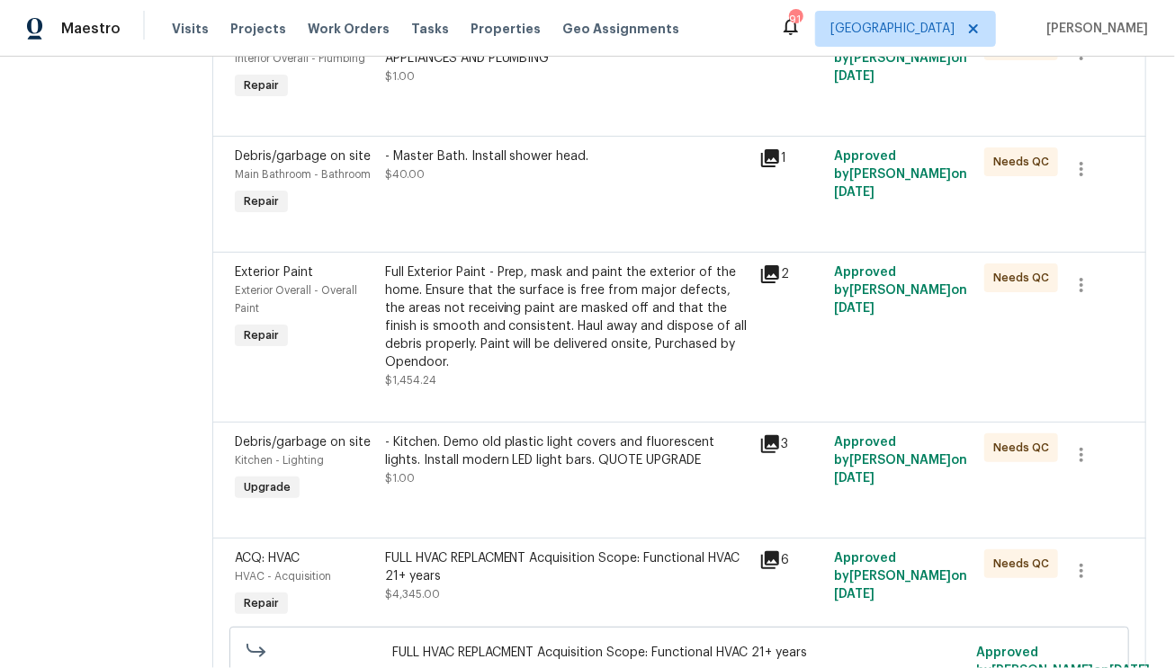
scroll to position [536, 0]
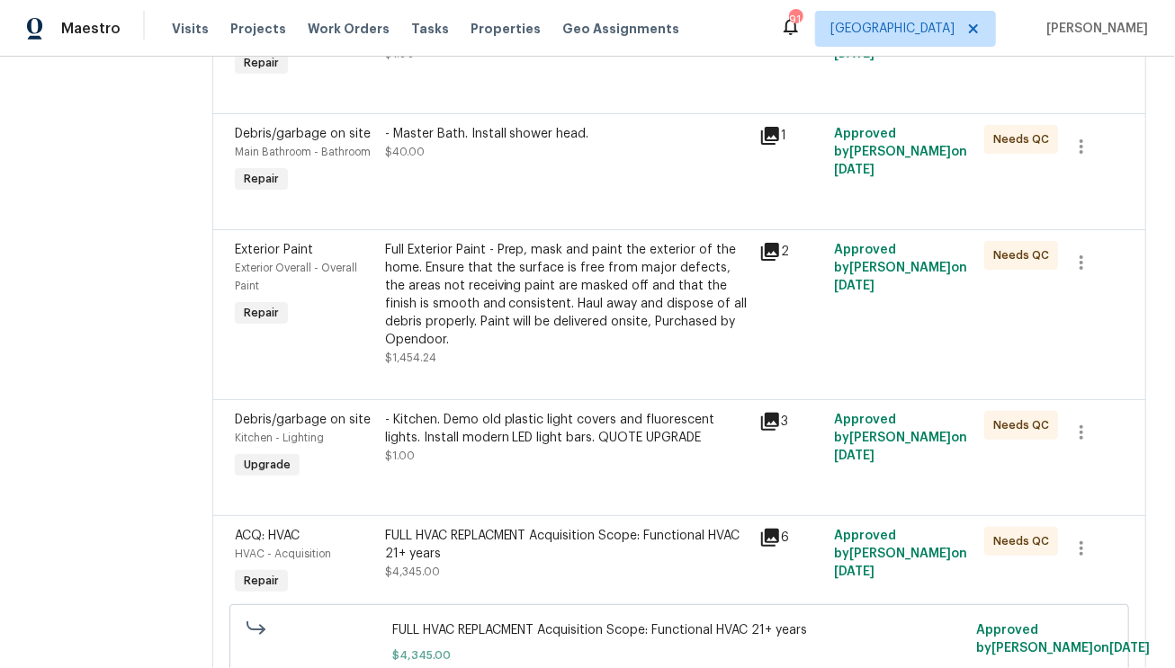
click at [536, 250] on div "Full Exterior Paint - Prep, mask and paint the exterior of the home. Ensure tha…" at bounding box center [567, 295] width 364 height 108
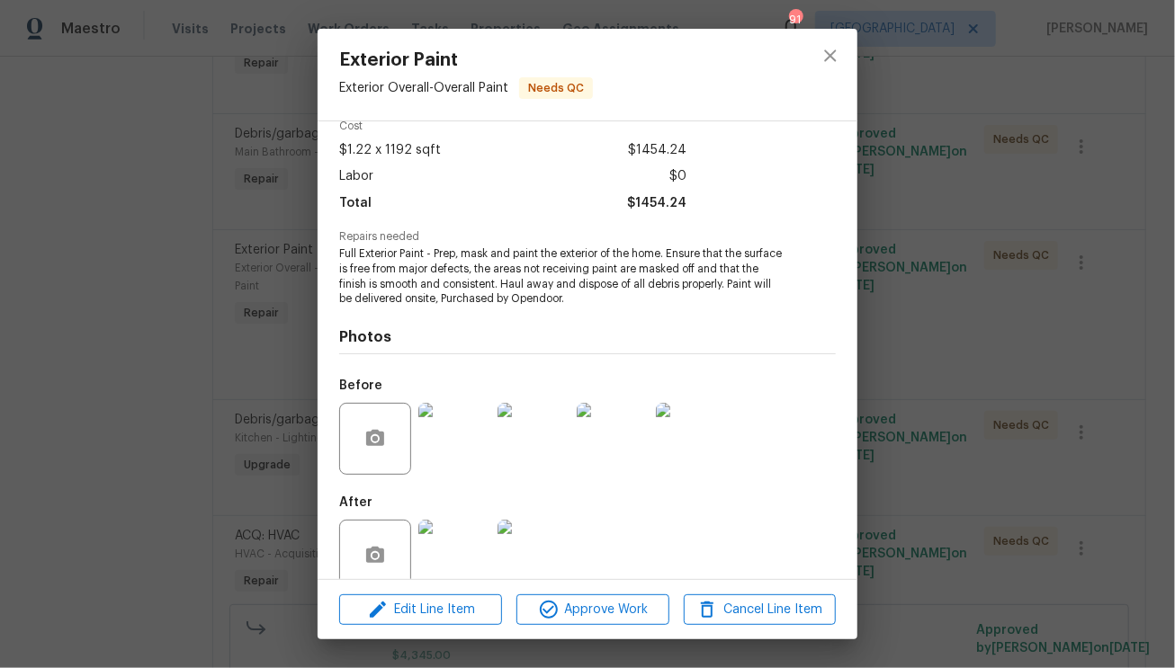
scroll to position [114, 0]
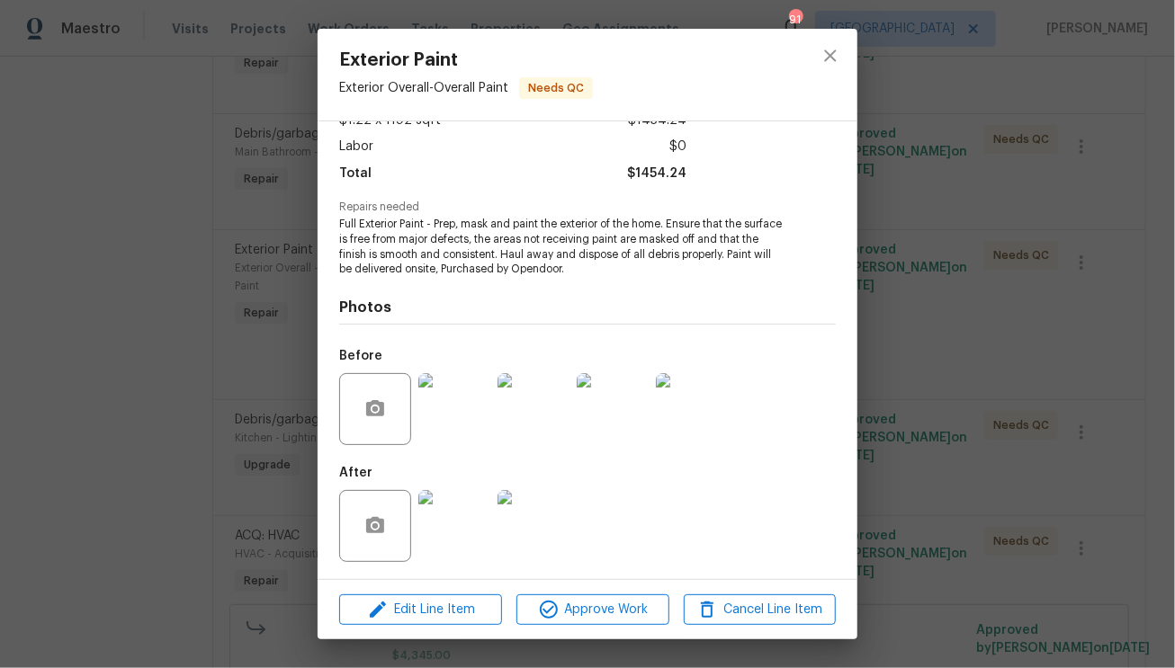
click at [464, 542] on img at bounding box center [454, 526] width 72 height 72
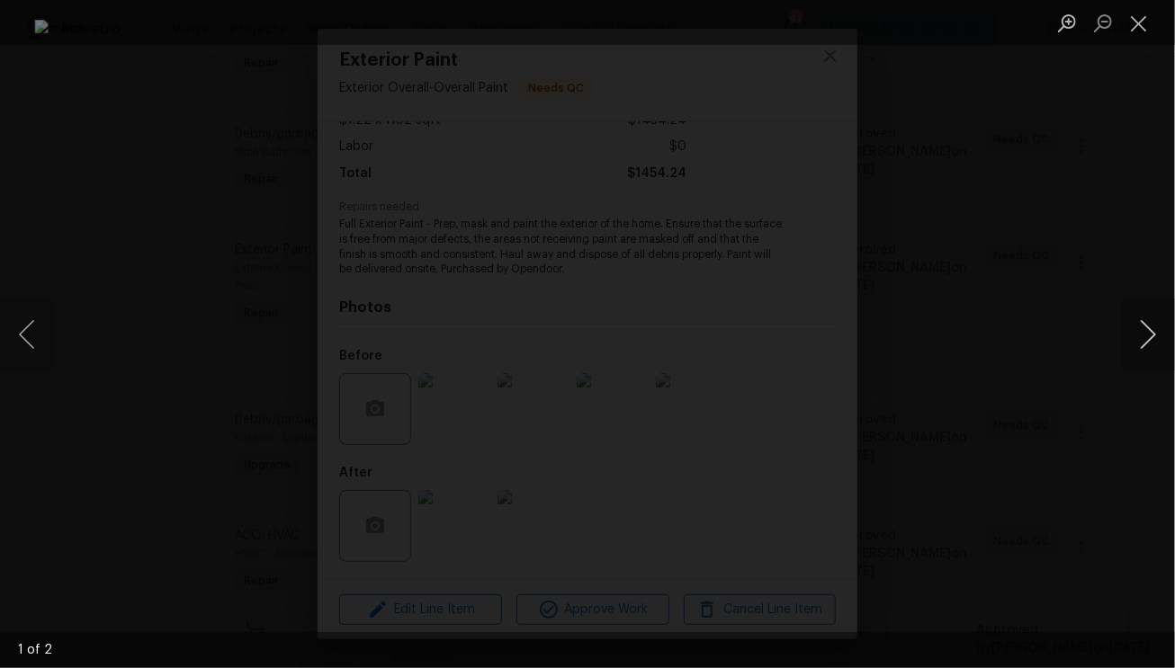
click at [1155, 336] on button "Next image" at bounding box center [1148, 335] width 54 height 72
click at [1140, 22] on button "Close lightbox" at bounding box center [1139, 22] width 36 height 31
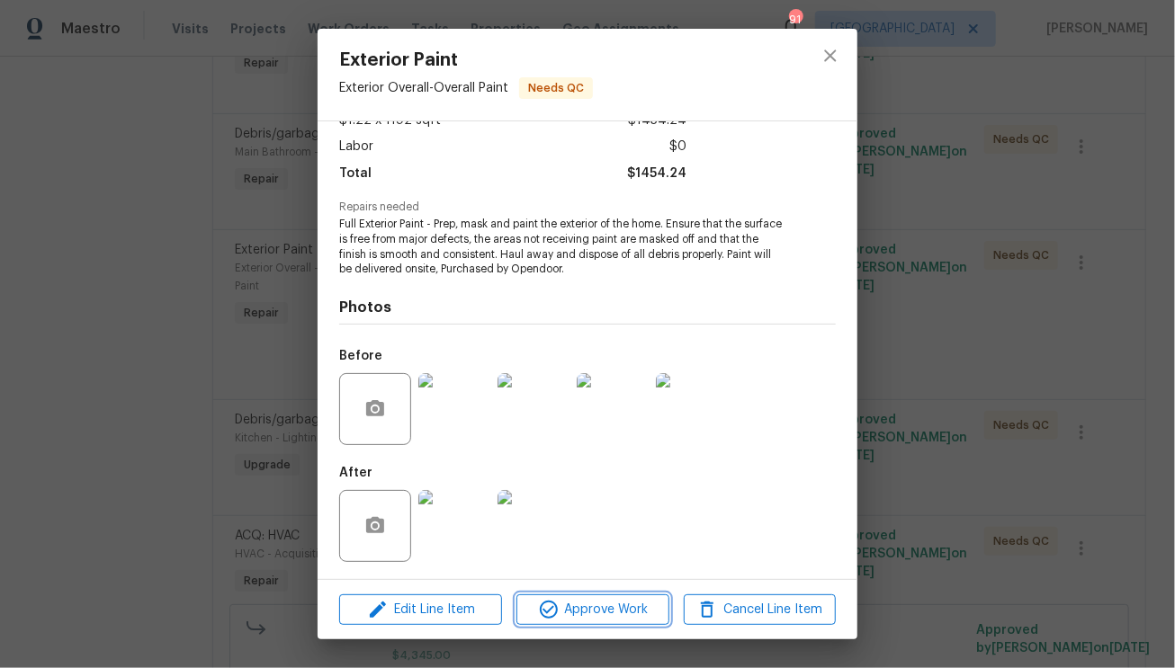
click at [578, 602] on span "Approve Work" at bounding box center [592, 610] width 141 height 22
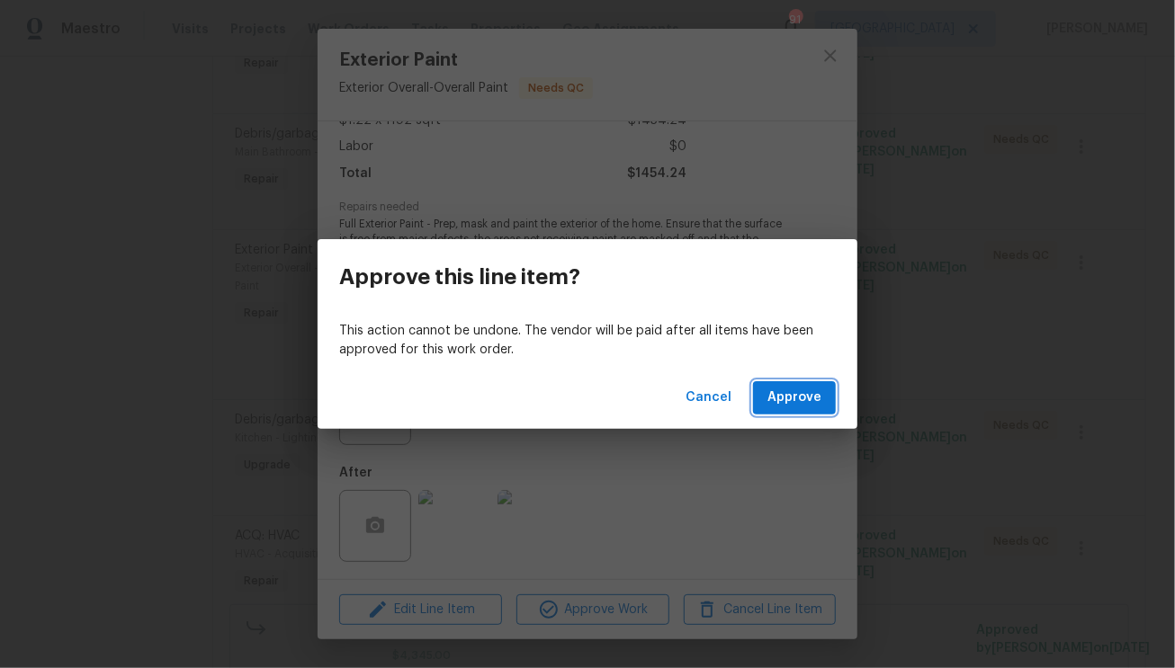
click at [813, 399] on span "Approve" at bounding box center [794, 398] width 54 height 22
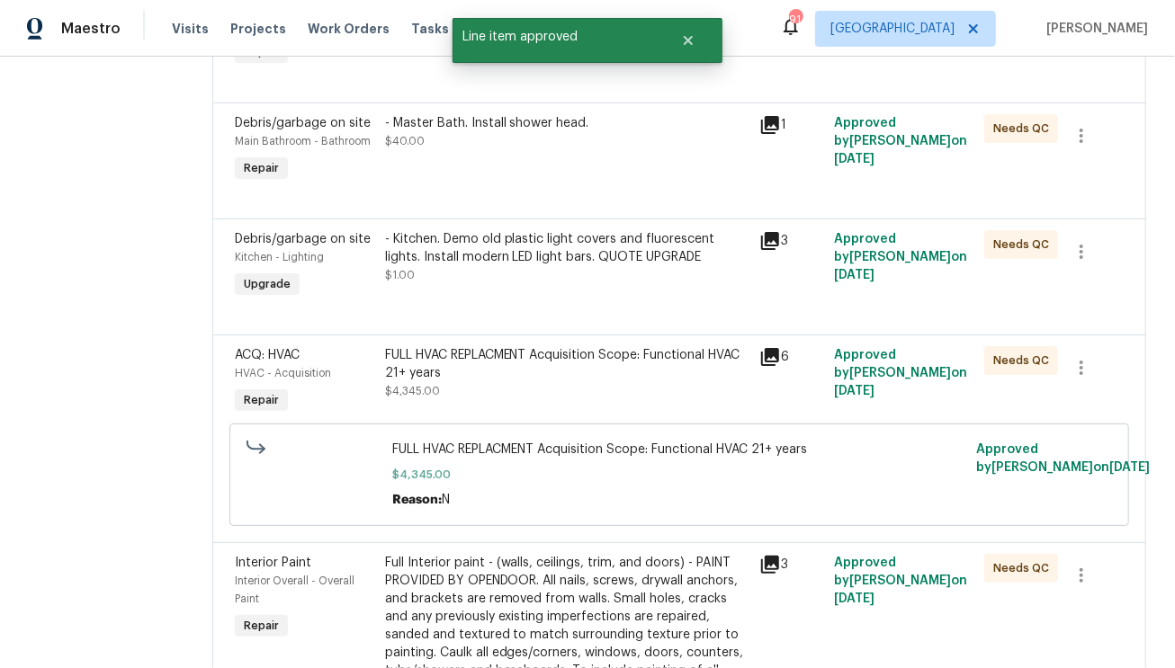
scroll to position [1150, 0]
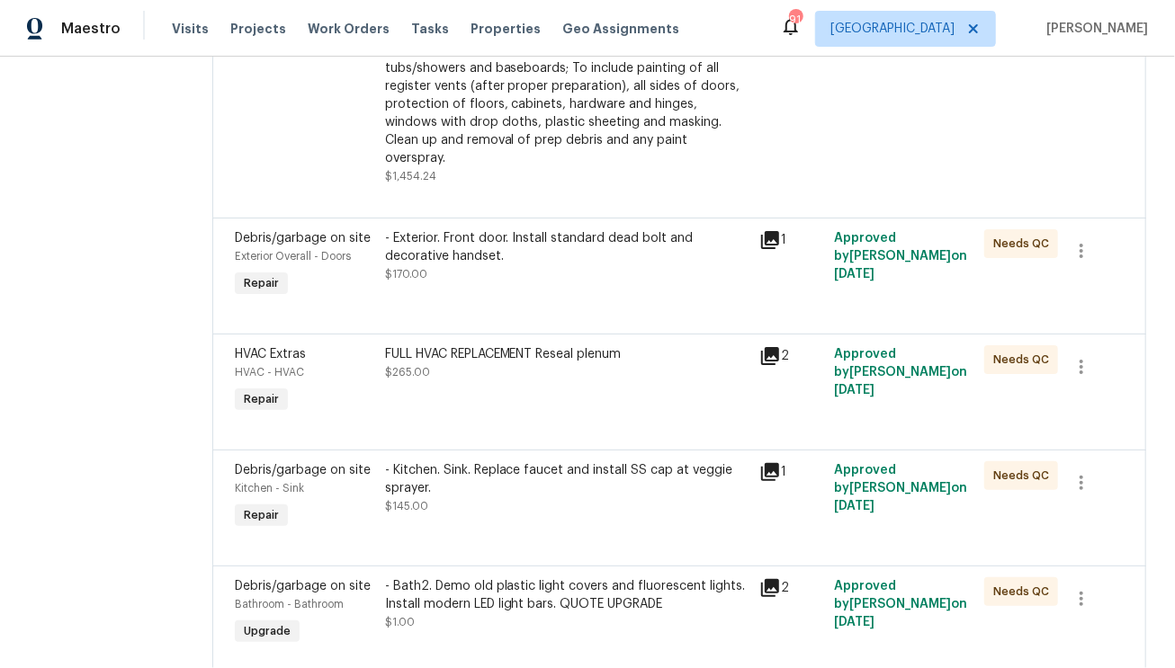
click at [552, 596] on div "- Bath2. Demo old plastic light covers and fluorescent lights. Install modern L…" at bounding box center [567, 605] width 364 height 54
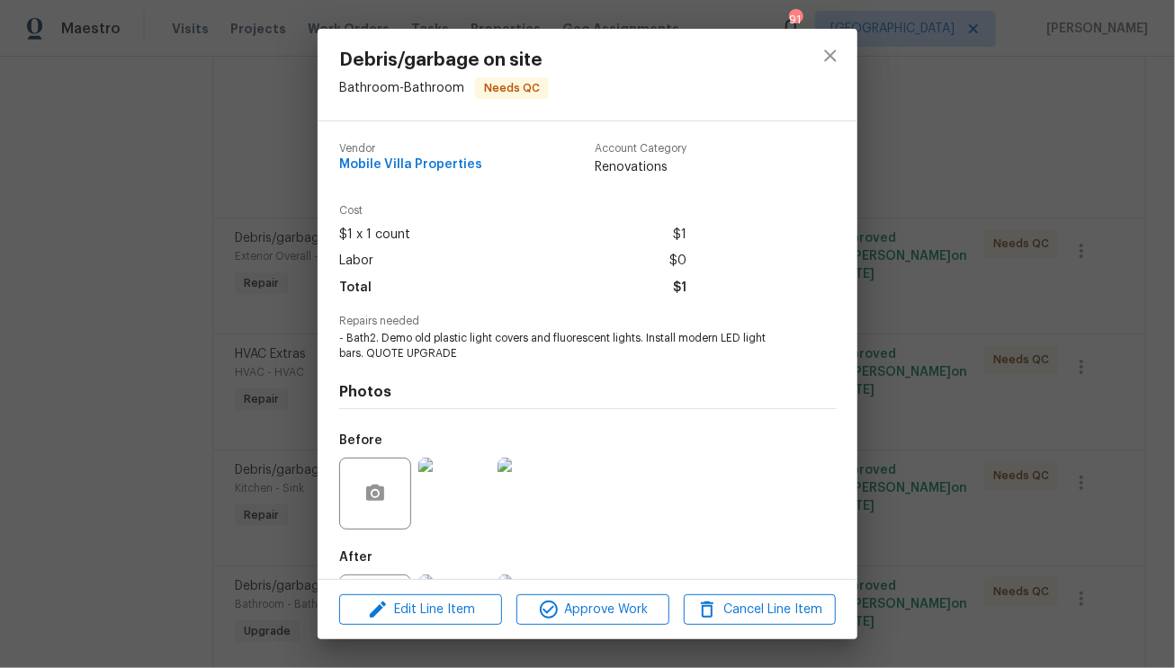
scroll to position [84, 0]
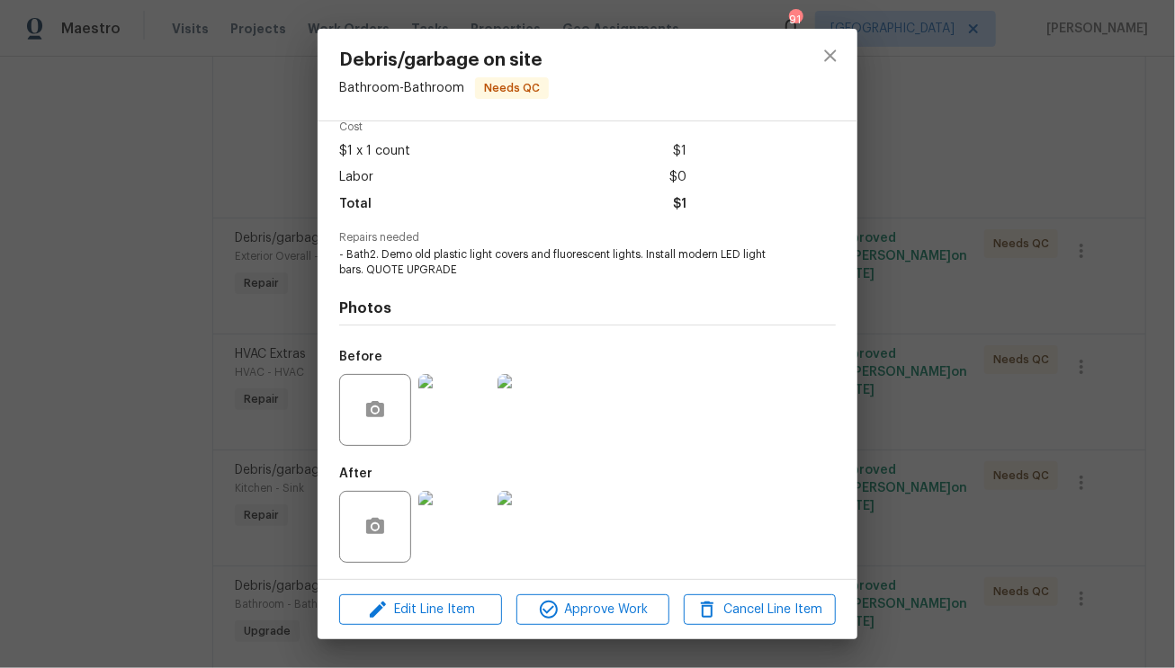
click at [420, 537] on img at bounding box center [454, 527] width 72 height 72
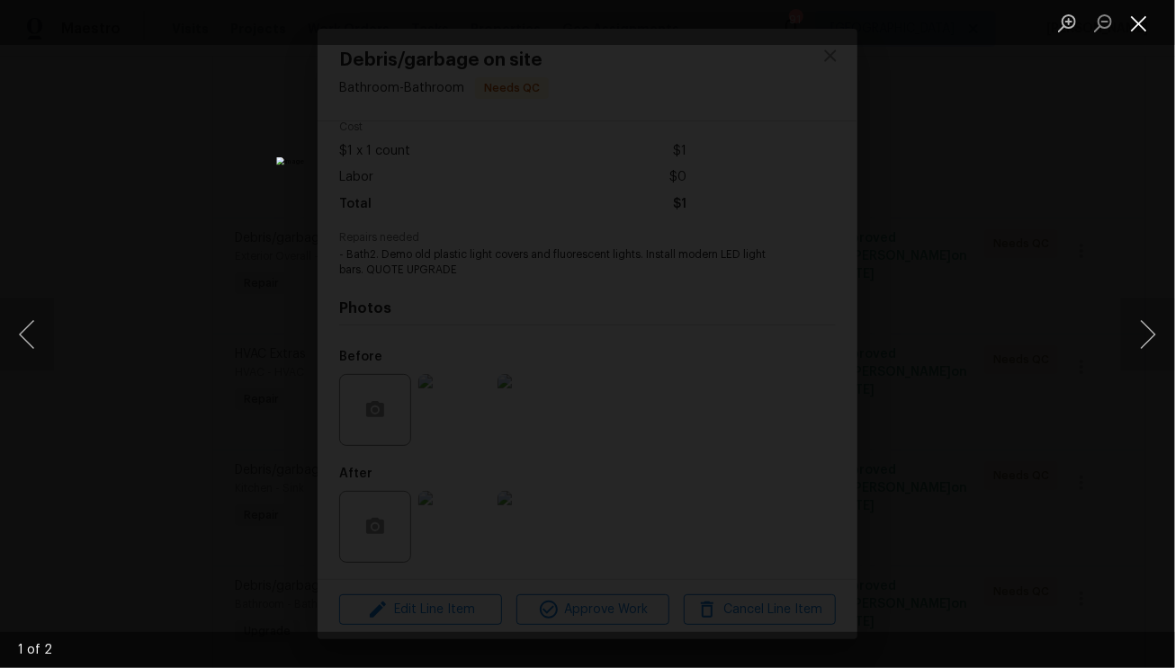
click at [1144, 35] on button "Close lightbox" at bounding box center [1139, 22] width 36 height 31
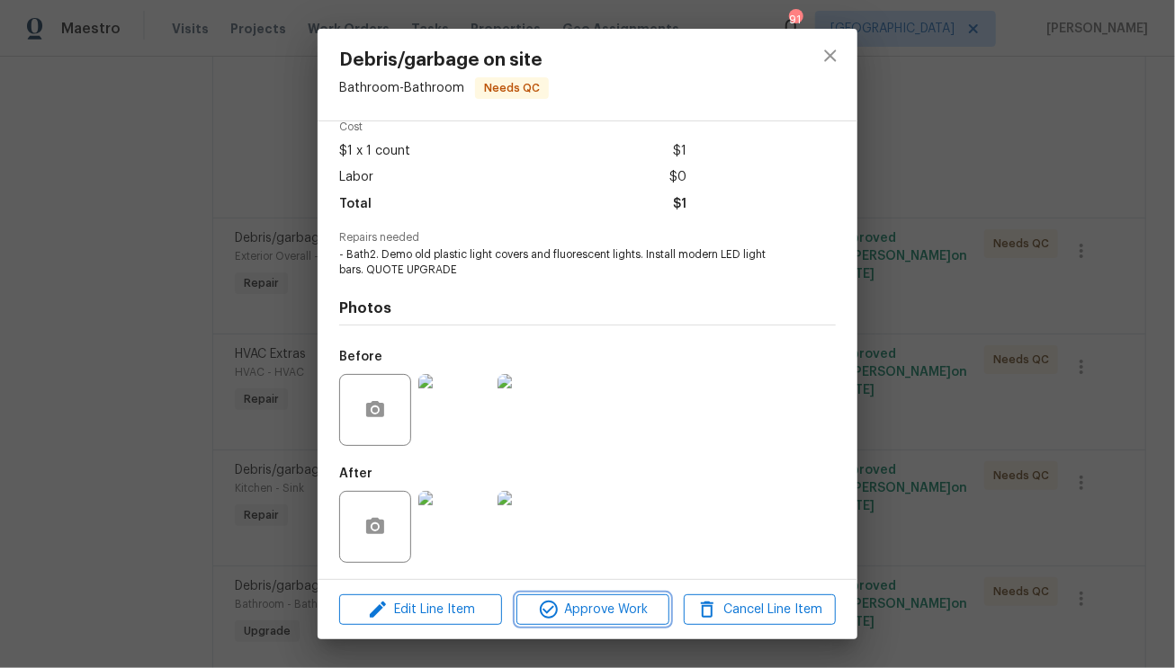
click at [601, 605] on span "Approve Work" at bounding box center [592, 610] width 141 height 22
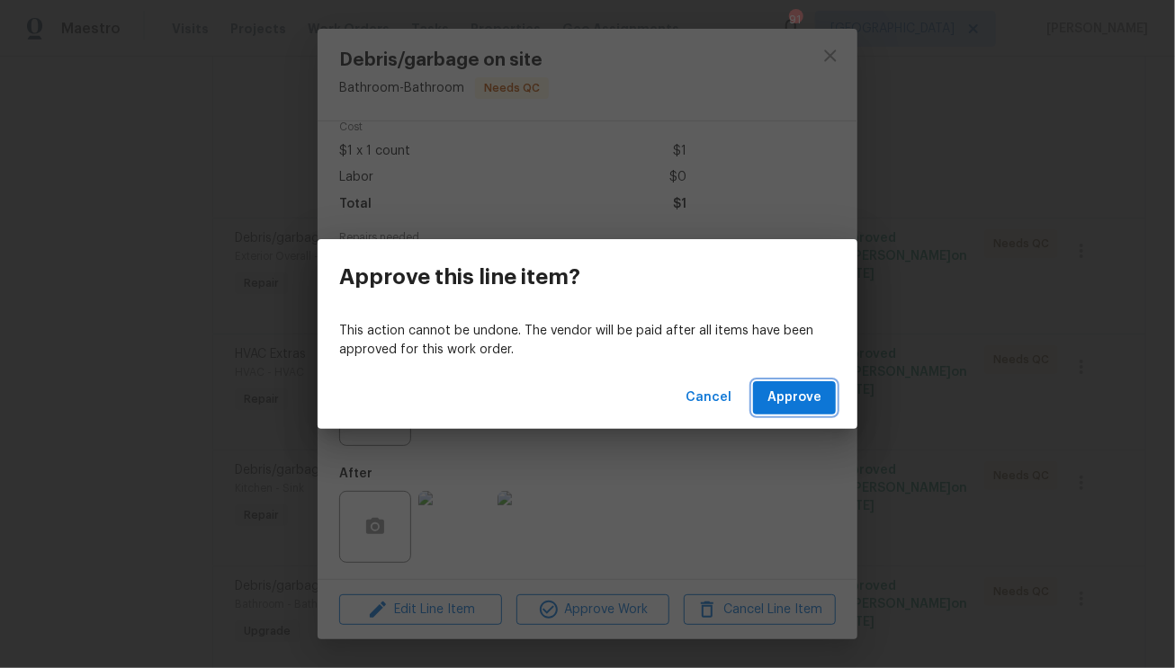
click at [802, 395] on span "Approve" at bounding box center [794, 398] width 54 height 22
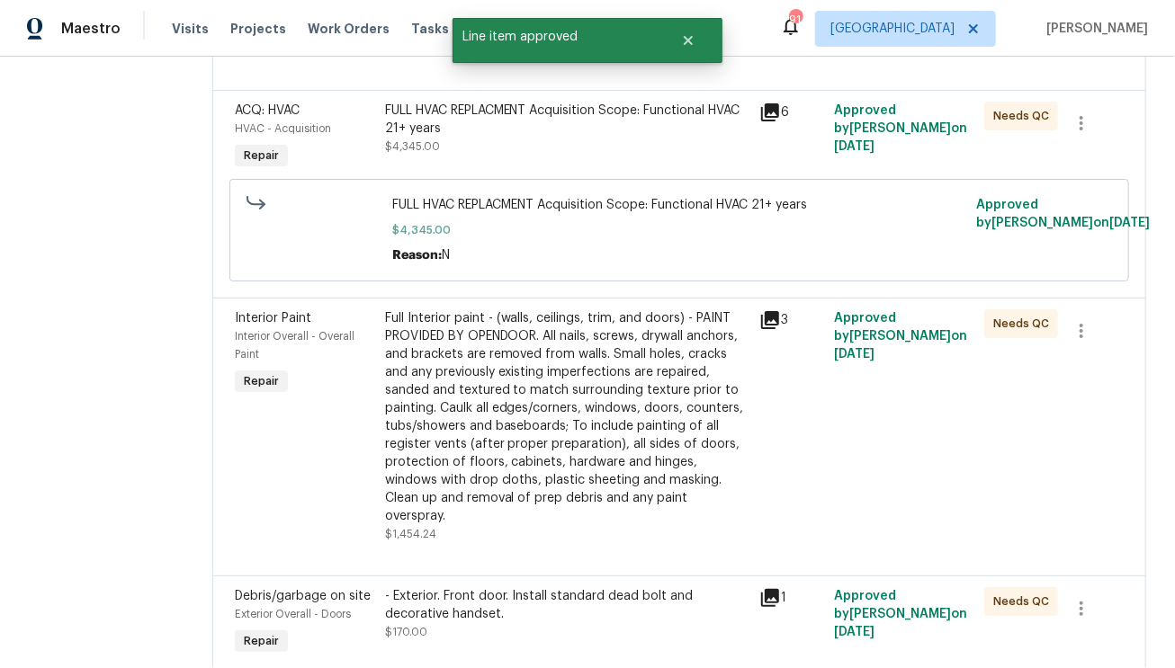
scroll to position [2282, 0]
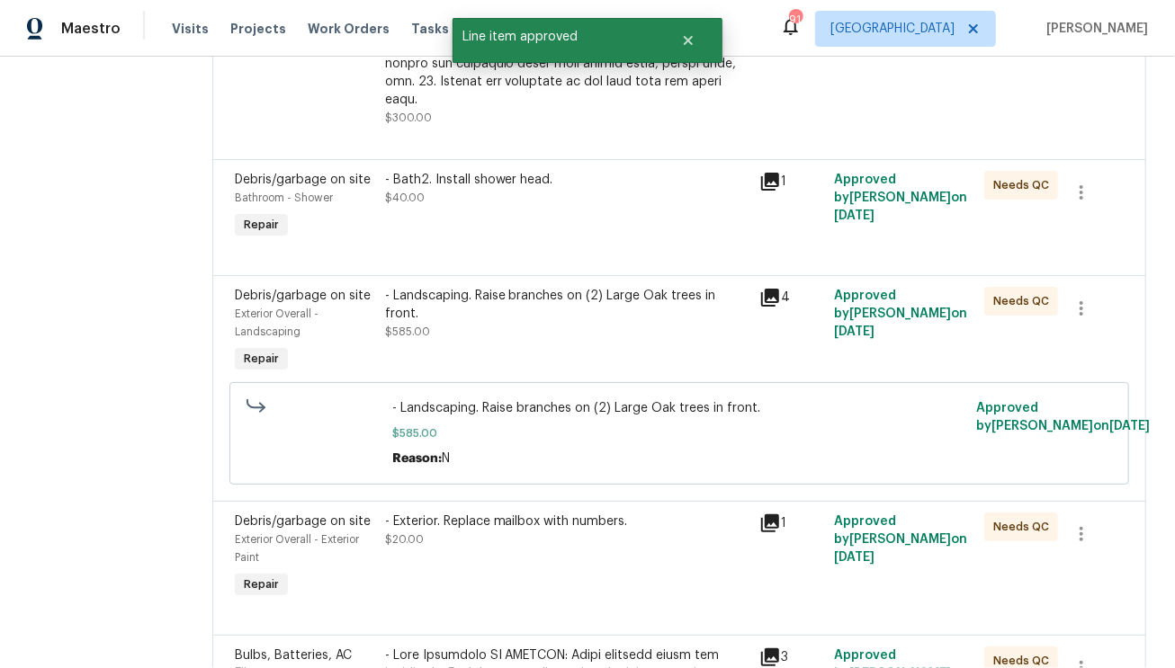
click at [479, 287] on div "- Landscaping. Raise branches on (2) Large Oak trees in front. $585.00" at bounding box center [567, 314] width 364 height 54
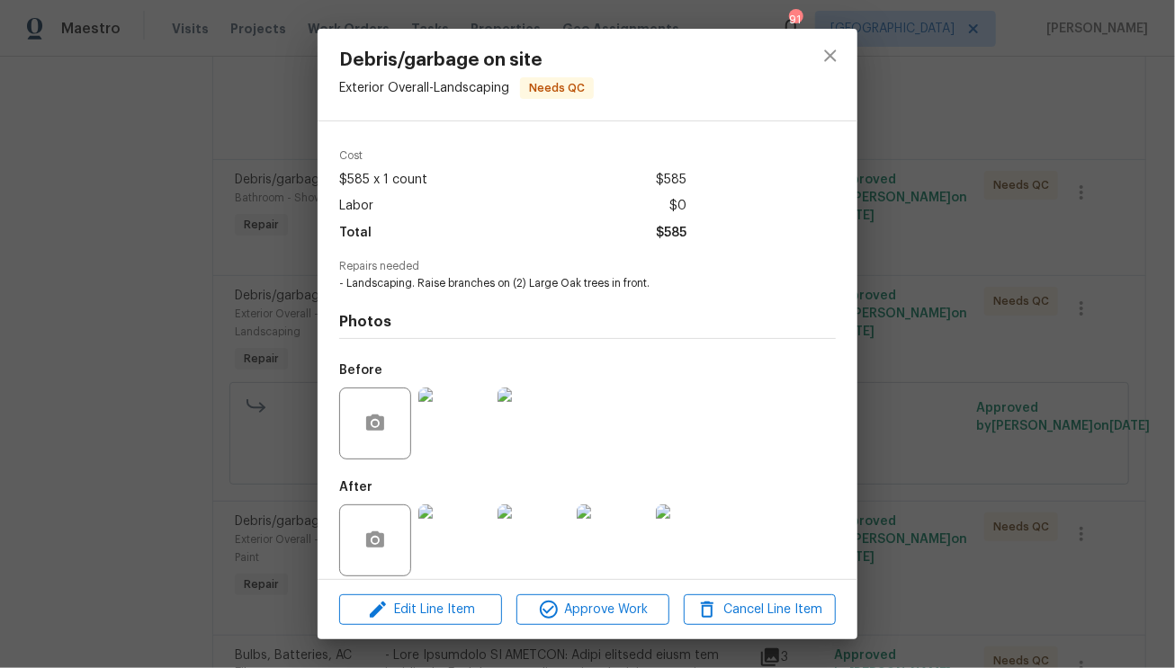
scroll to position [69, 0]
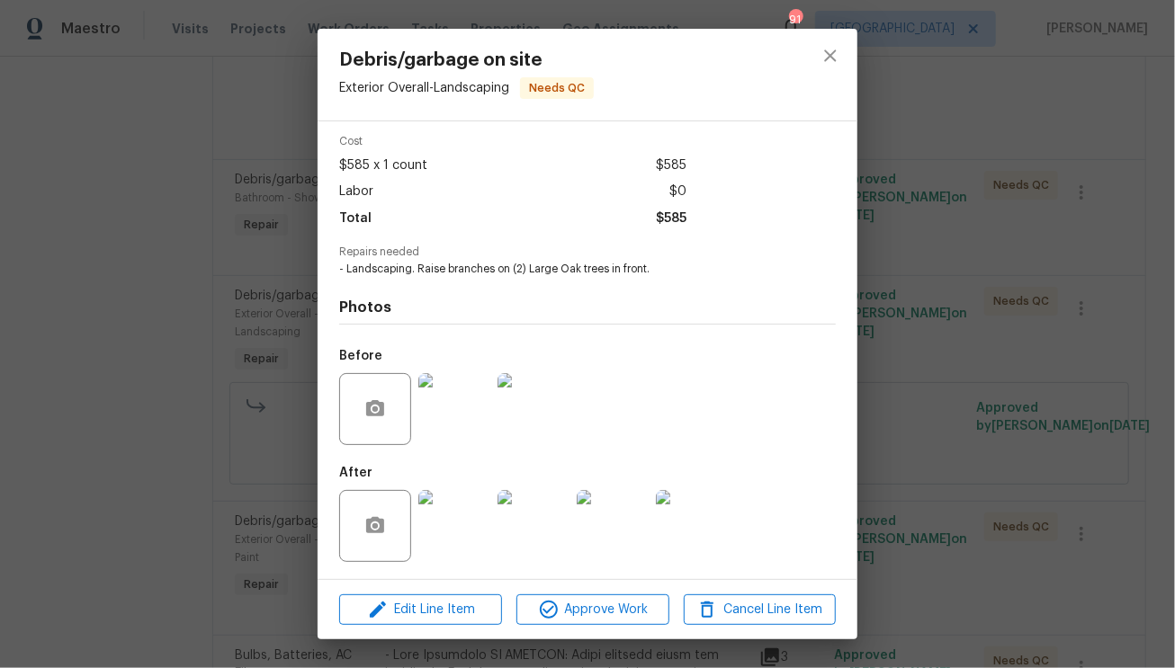
click at [462, 413] on img at bounding box center [454, 409] width 72 height 72
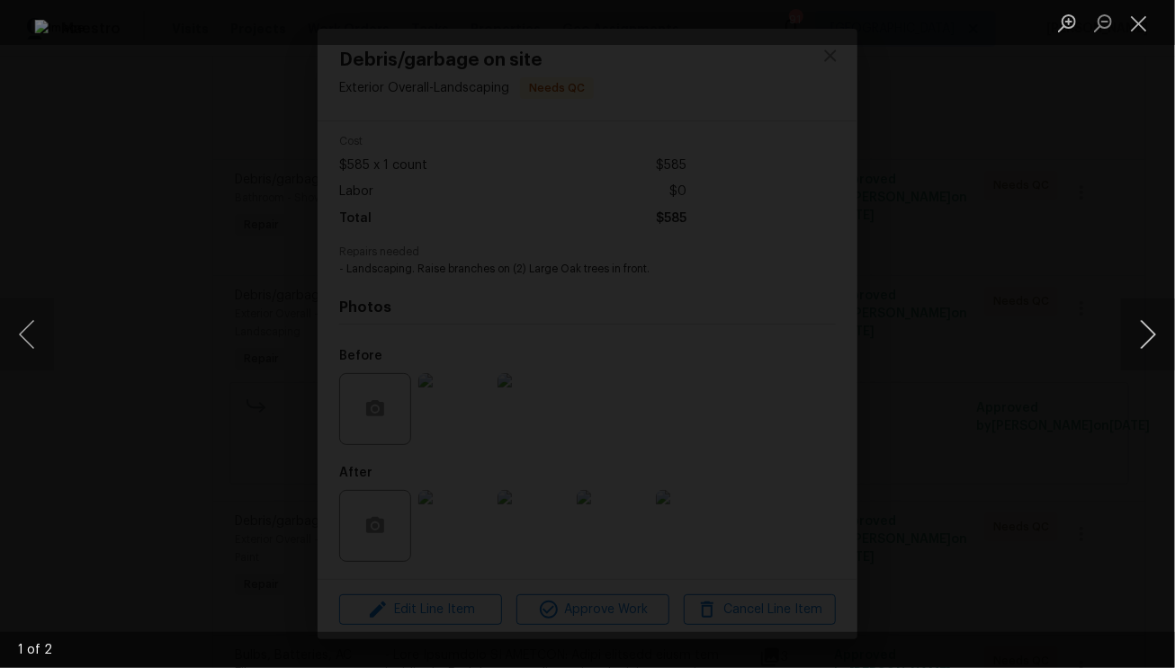
click at [1149, 345] on button "Next image" at bounding box center [1148, 335] width 54 height 72
drag, startPoint x: 1144, startPoint y: 19, endPoint x: 1128, endPoint y: 33, distance: 21.7
click at [1143, 20] on button "Close lightbox" at bounding box center [1139, 22] width 36 height 31
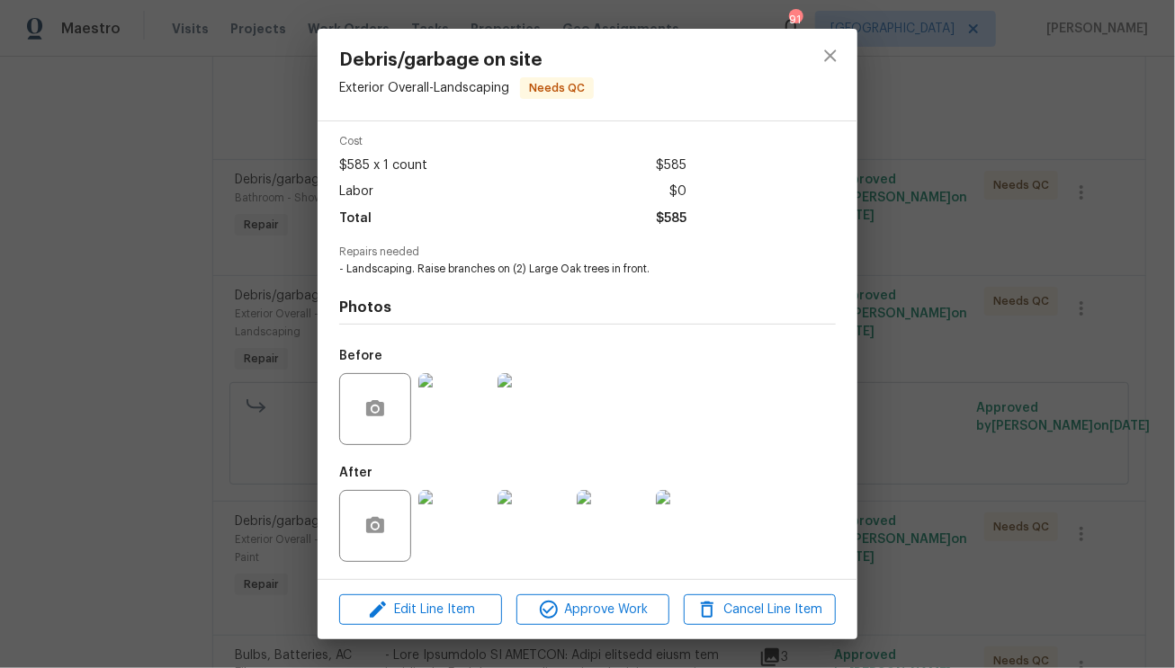
click at [475, 540] on img at bounding box center [454, 526] width 72 height 72
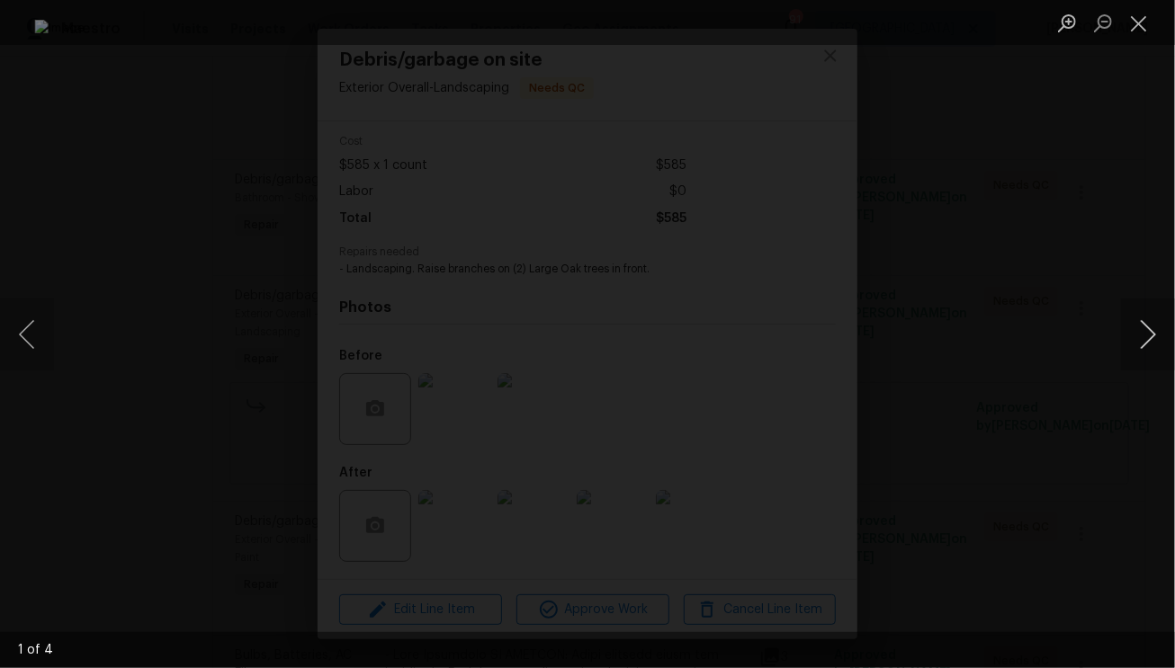
click at [1141, 336] on button "Next image" at bounding box center [1148, 335] width 54 height 72
click at [1126, 18] on button "Close lightbox" at bounding box center [1139, 22] width 36 height 31
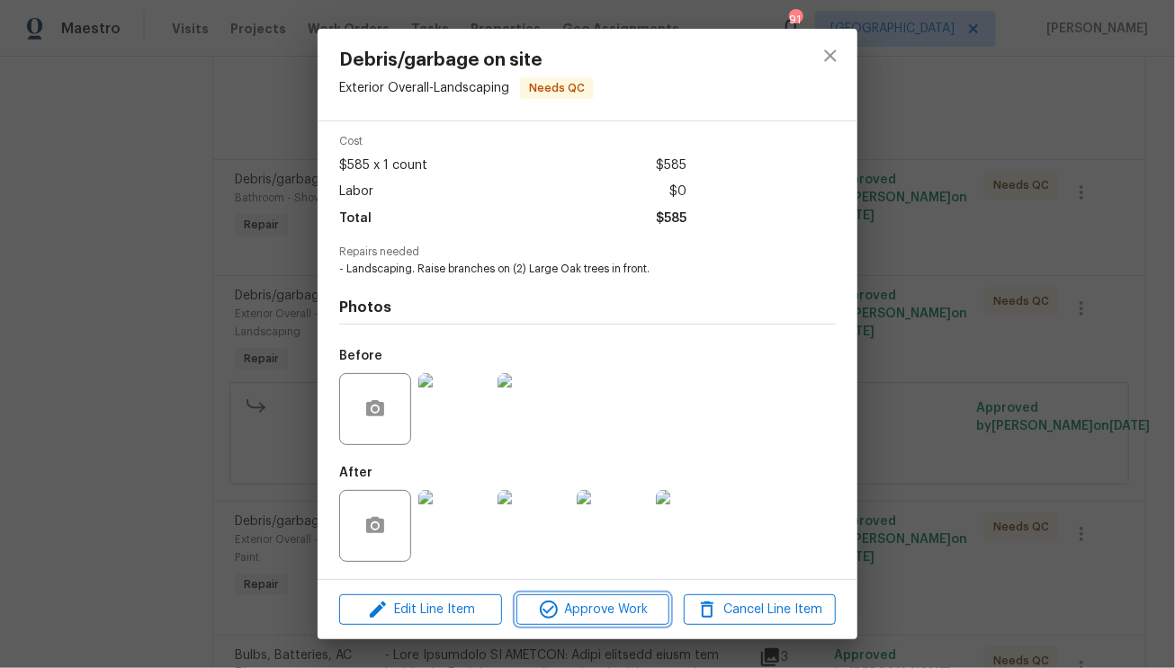
click at [585, 605] on span "Approve Work" at bounding box center [592, 610] width 141 height 22
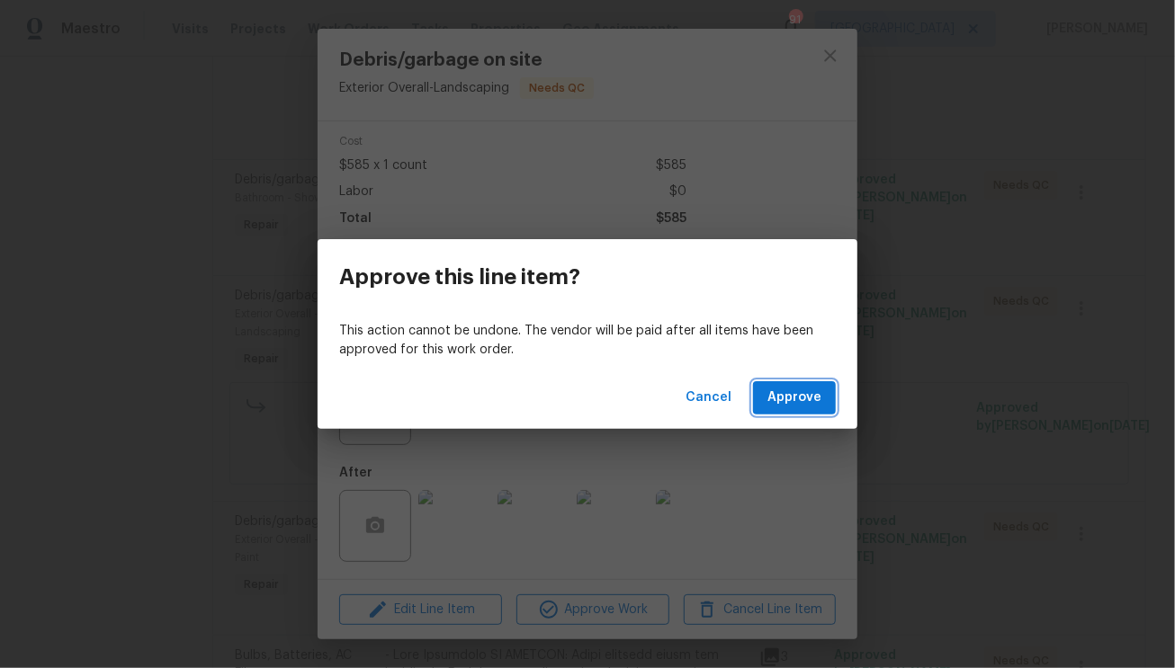
click at [815, 397] on span "Approve" at bounding box center [794, 398] width 54 height 22
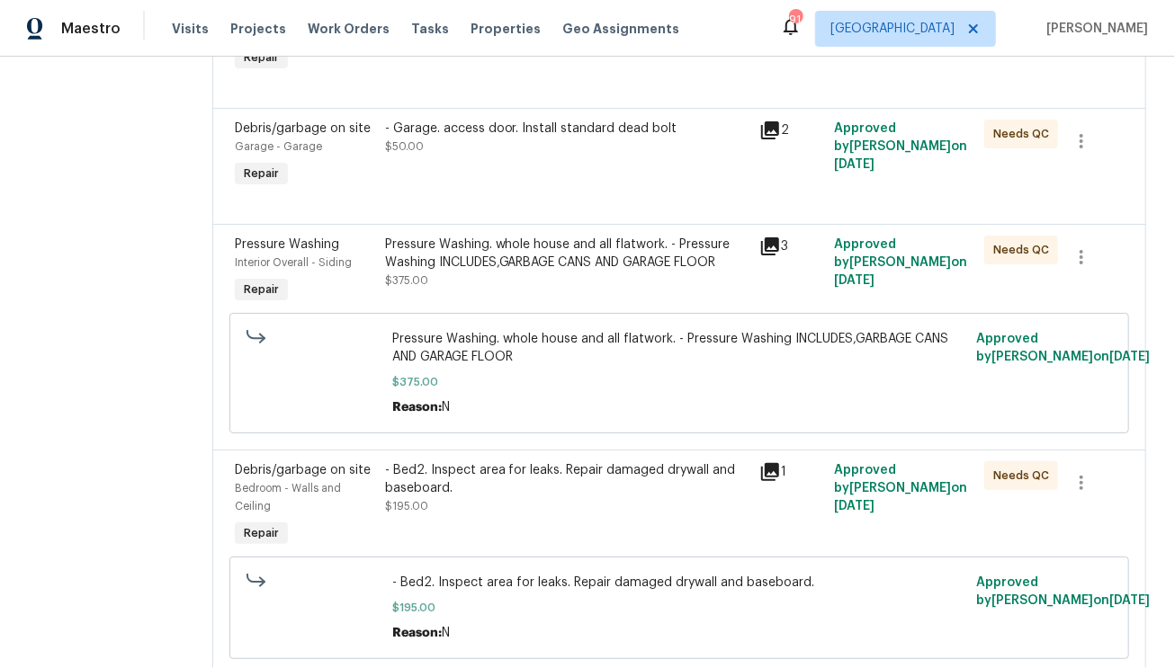
scroll to position [5030, 0]
click at [566, 375] on span "$375.00" at bounding box center [678, 384] width 573 height 18
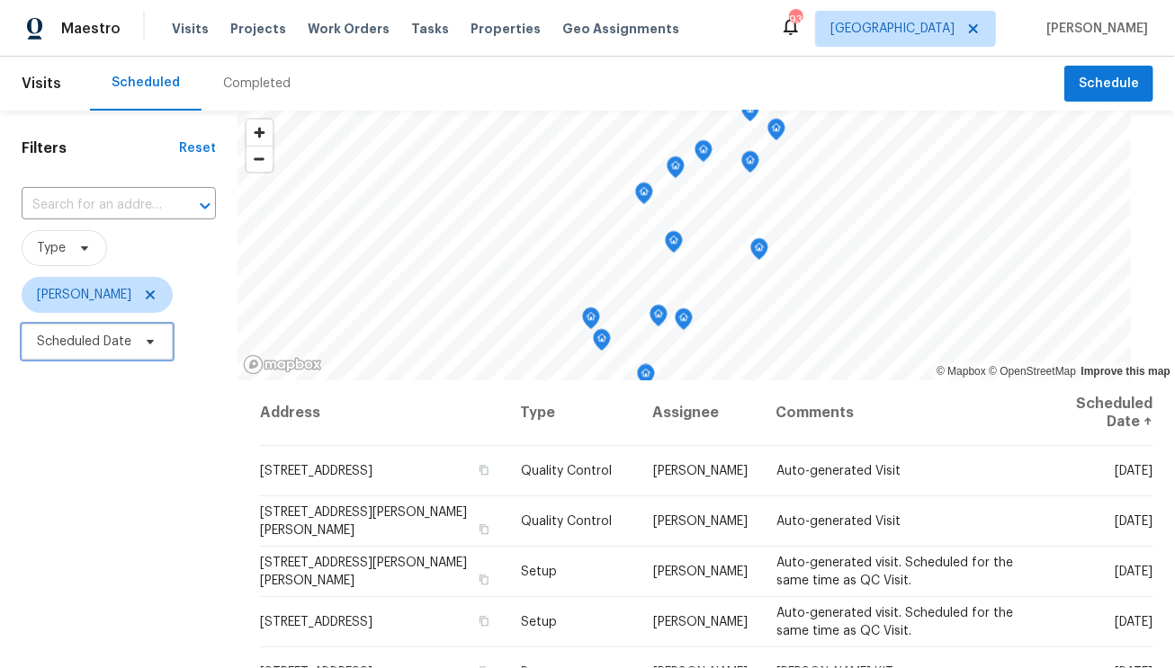
click at [98, 346] on span "Scheduled Date" at bounding box center [84, 342] width 94 height 18
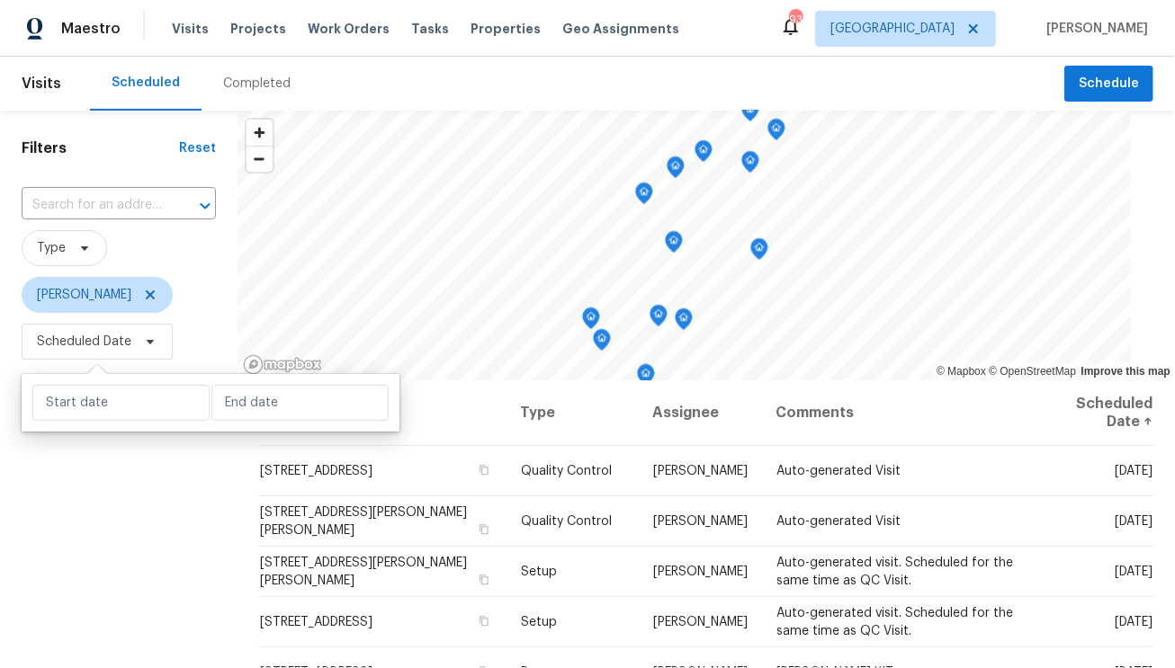
click at [120, 426] on div at bounding box center [211, 403] width 378 height 58
select select "7"
select select "2025"
select select "8"
select select "2025"
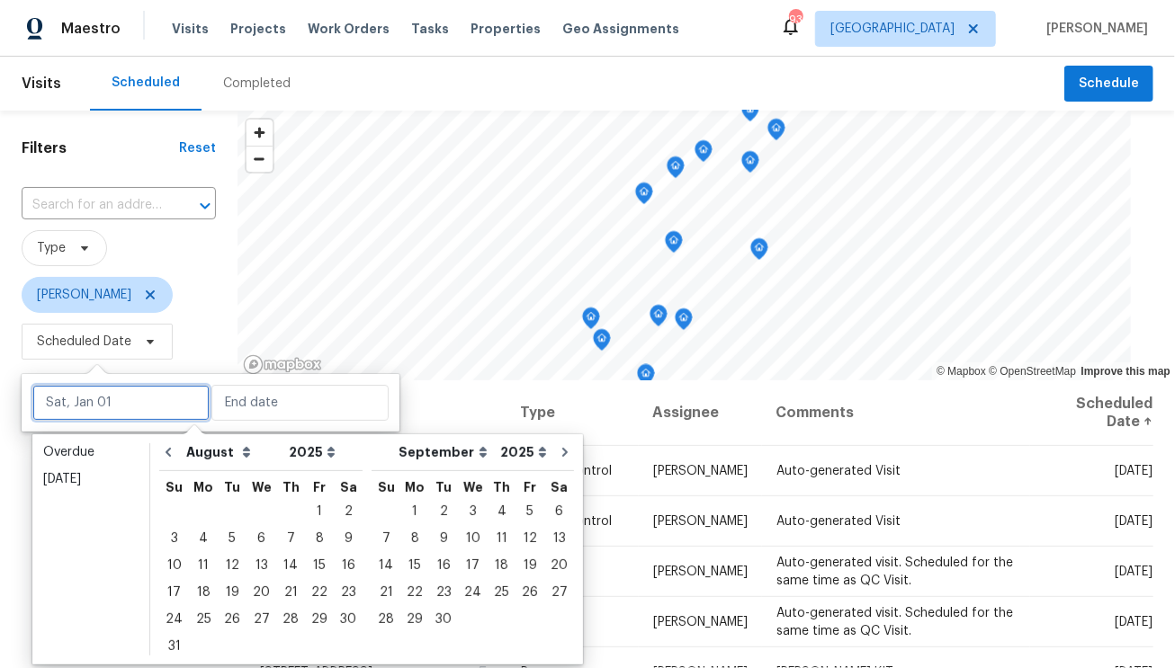
click at [121, 415] on input "text" at bounding box center [120, 403] width 177 height 36
click at [98, 451] on div "Overdue" at bounding box center [90, 453] width 95 height 18
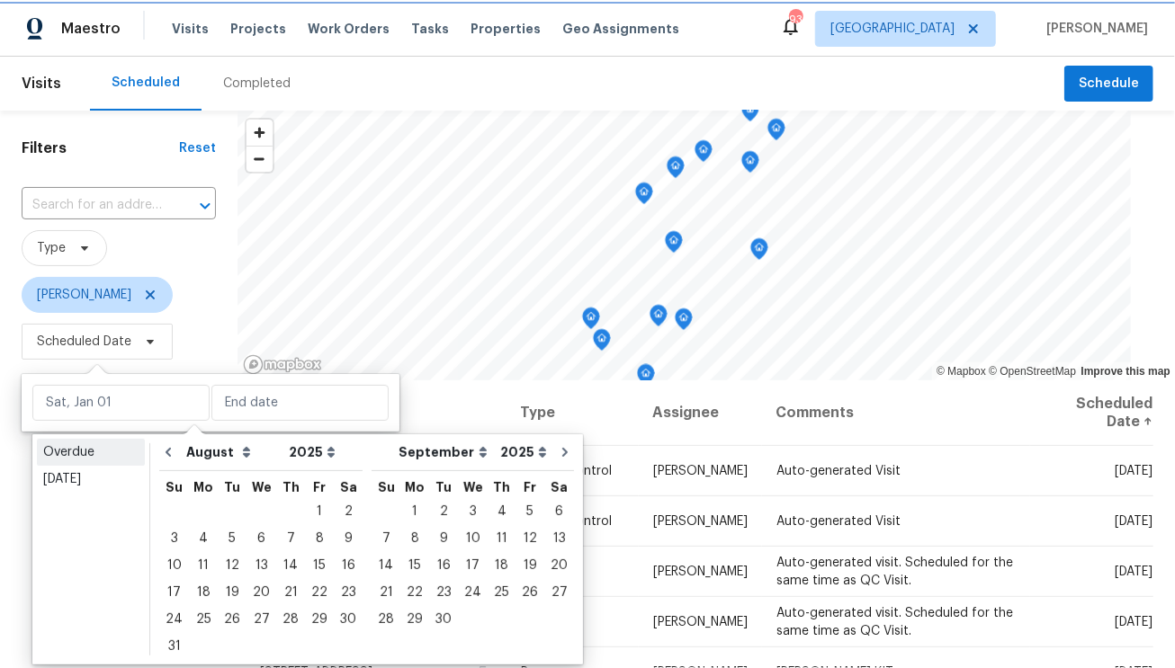
type input "Sun, Jul 27"
type input "Mon, Aug 25"
select select "6"
select select "7"
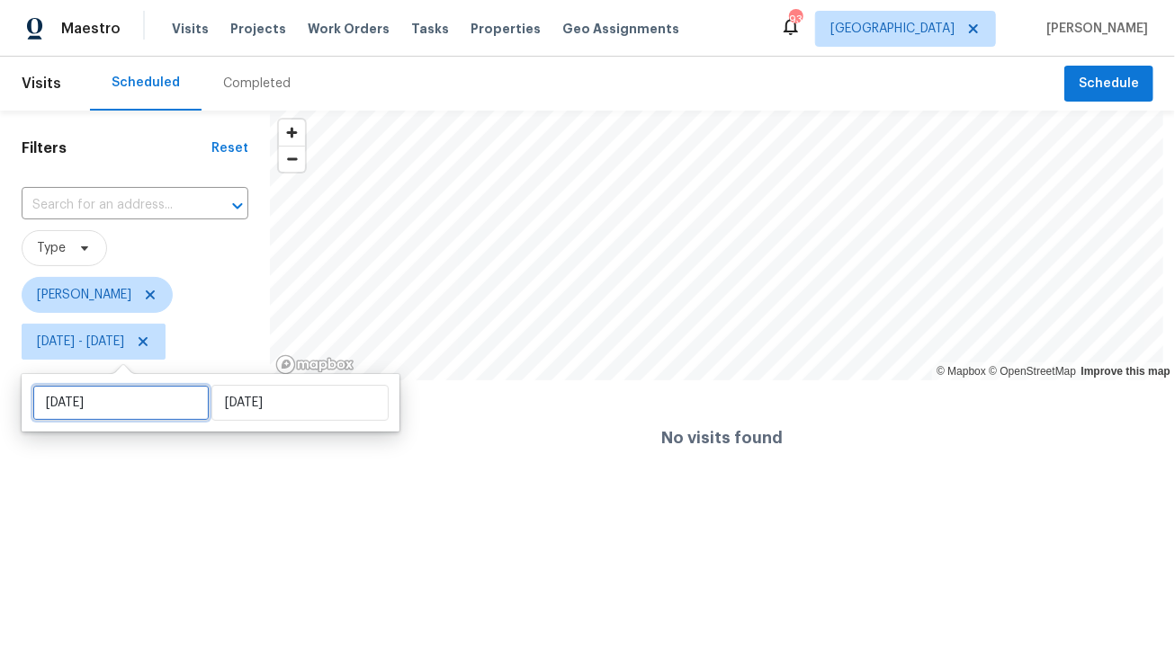
drag, startPoint x: 102, startPoint y: 398, endPoint x: 103, endPoint y: 417, distance: 19.9
click at [103, 398] on input "Sun, Jul 27" at bounding box center [120, 403] width 177 height 36
select select "6"
select select "2025"
select select "7"
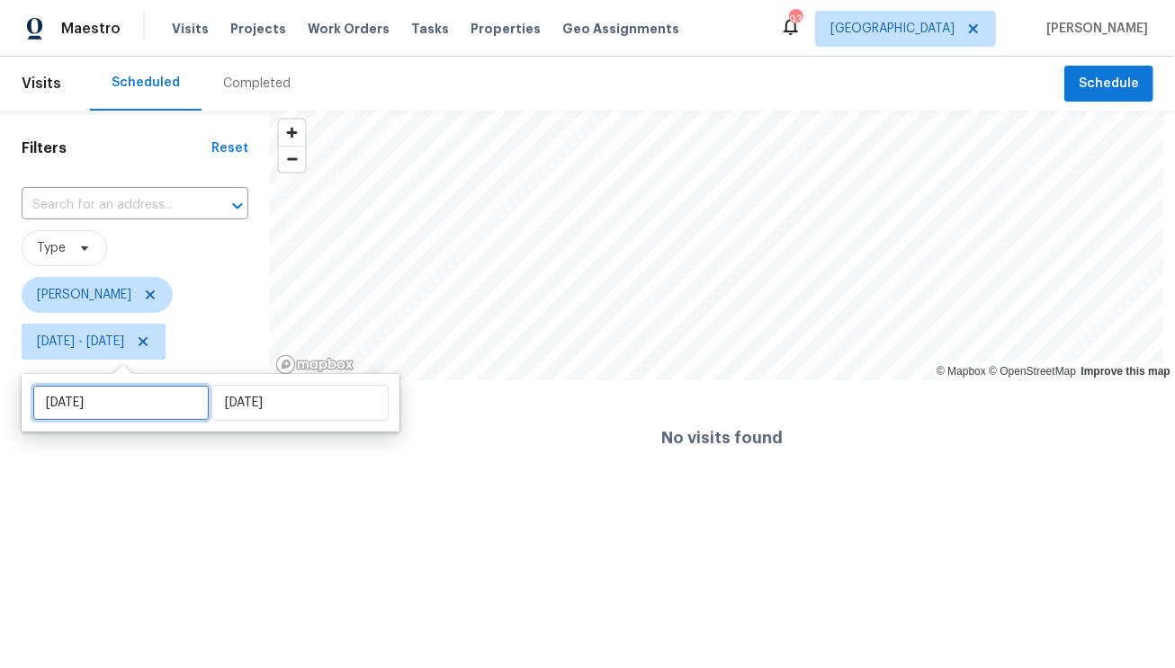
select select "2025"
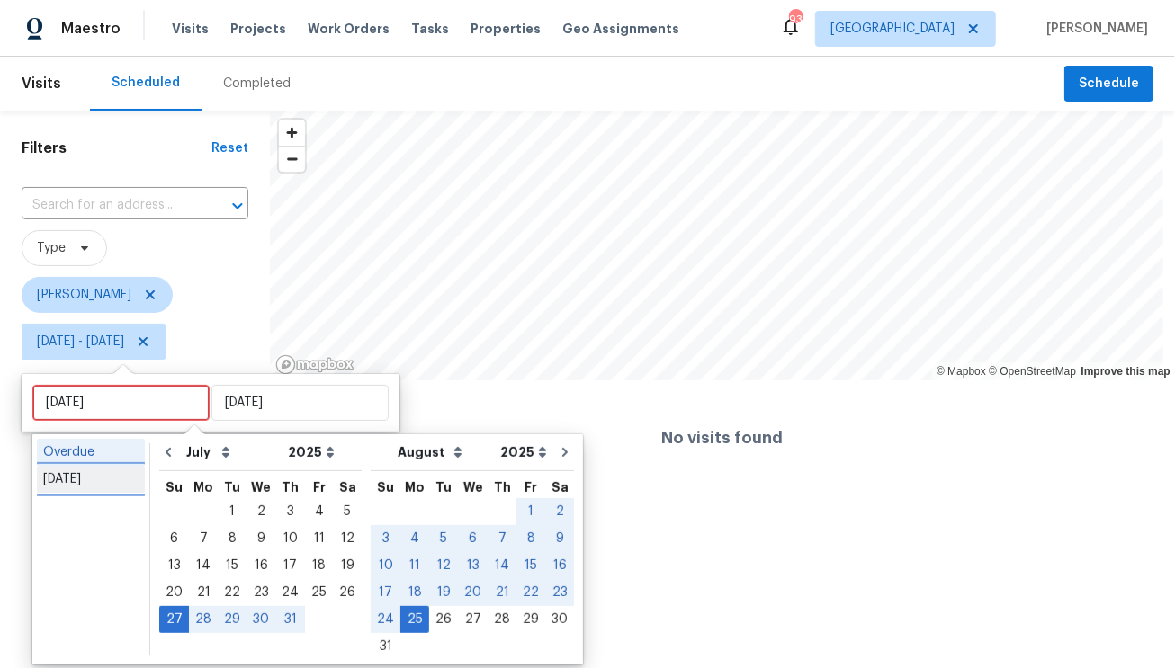
click at [97, 471] on div "Today" at bounding box center [90, 480] width 95 height 18
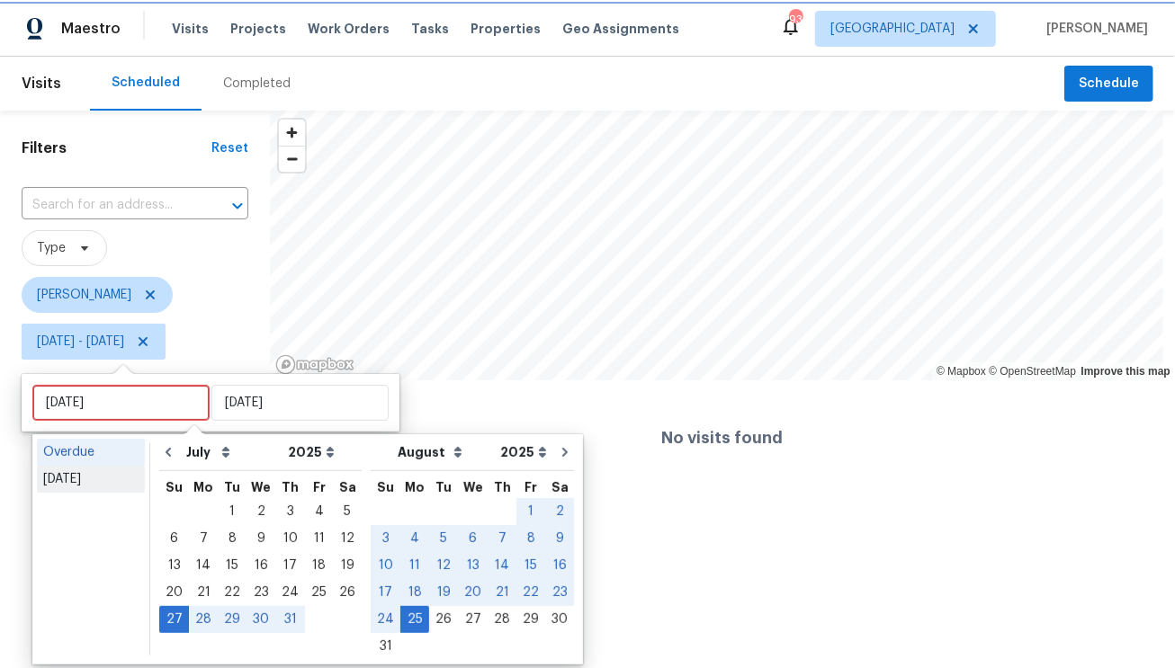
type input "Tue, Aug 26"
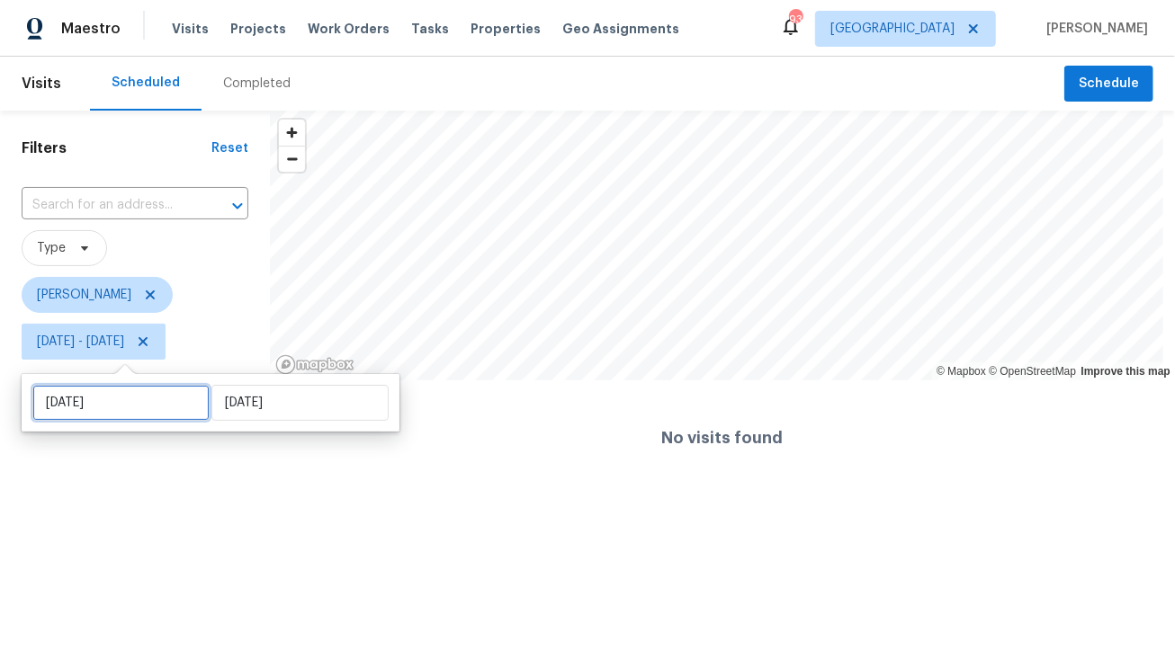
select select "7"
select select "2025"
select select "8"
select select "2025"
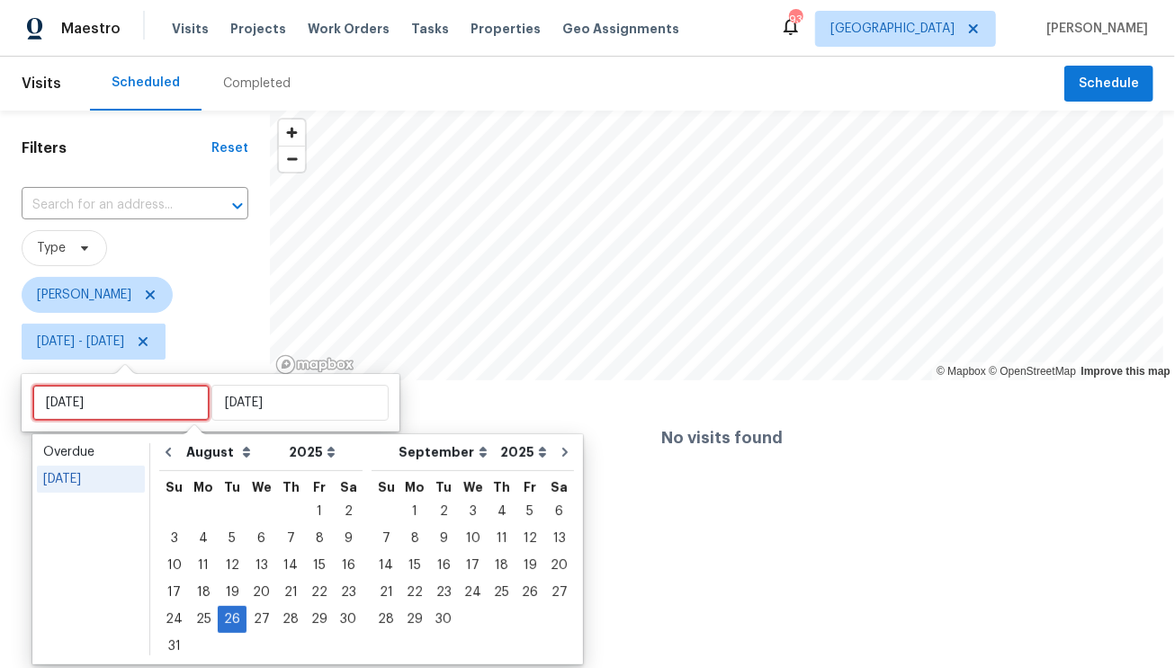
click at [93, 416] on input "Tue, Aug 26" at bounding box center [120, 403] width 177 height 36
click at [77, 475] on div "Today" at bounding box center [90, 480] width 95 height 18
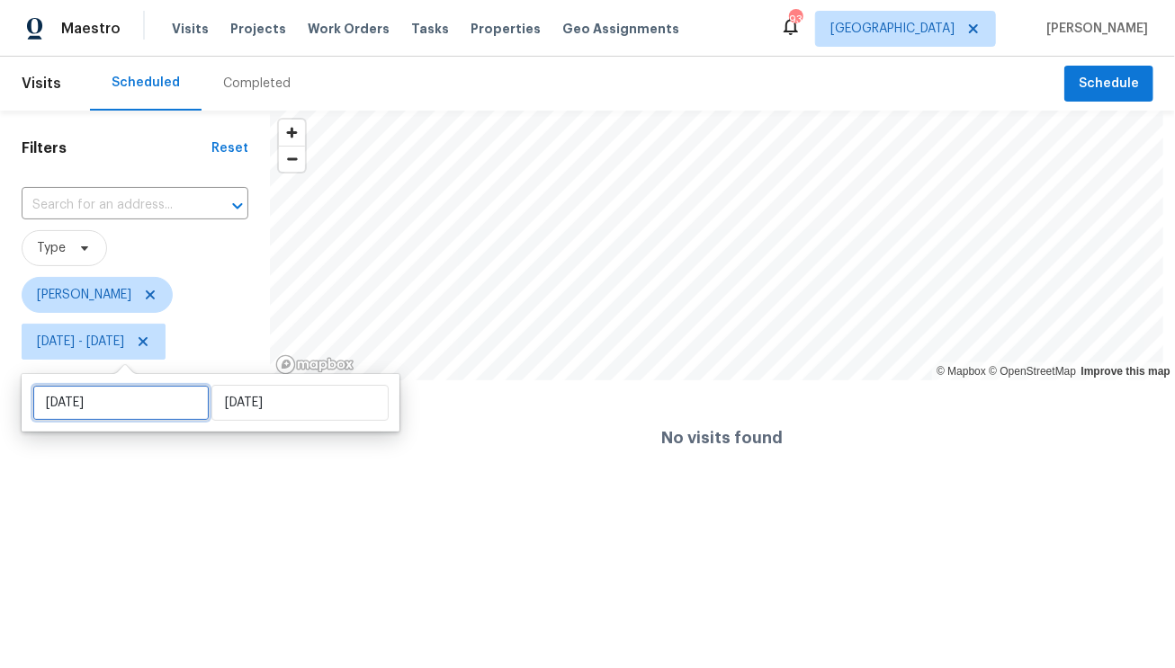
click at [76, 410] on input "Tue, Aug 26" at bounding box center [120, 403] width 177 height 36
select select "7"
select select "2025"
select select "8"
select select "2025"
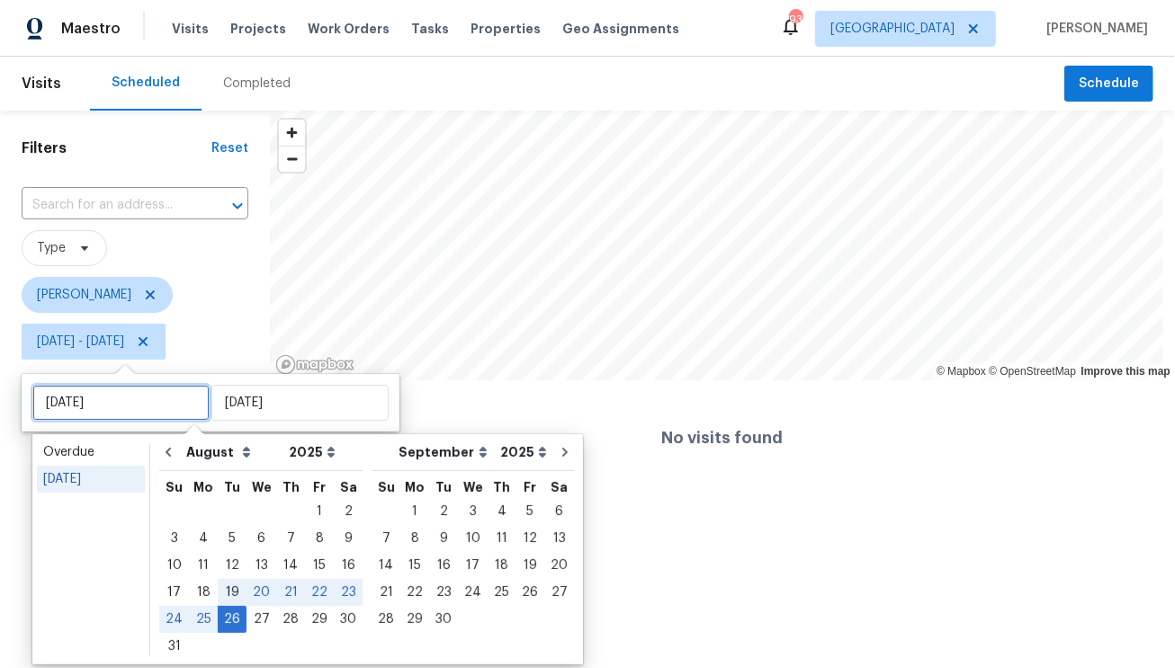
type input "Tue, Aug 19"
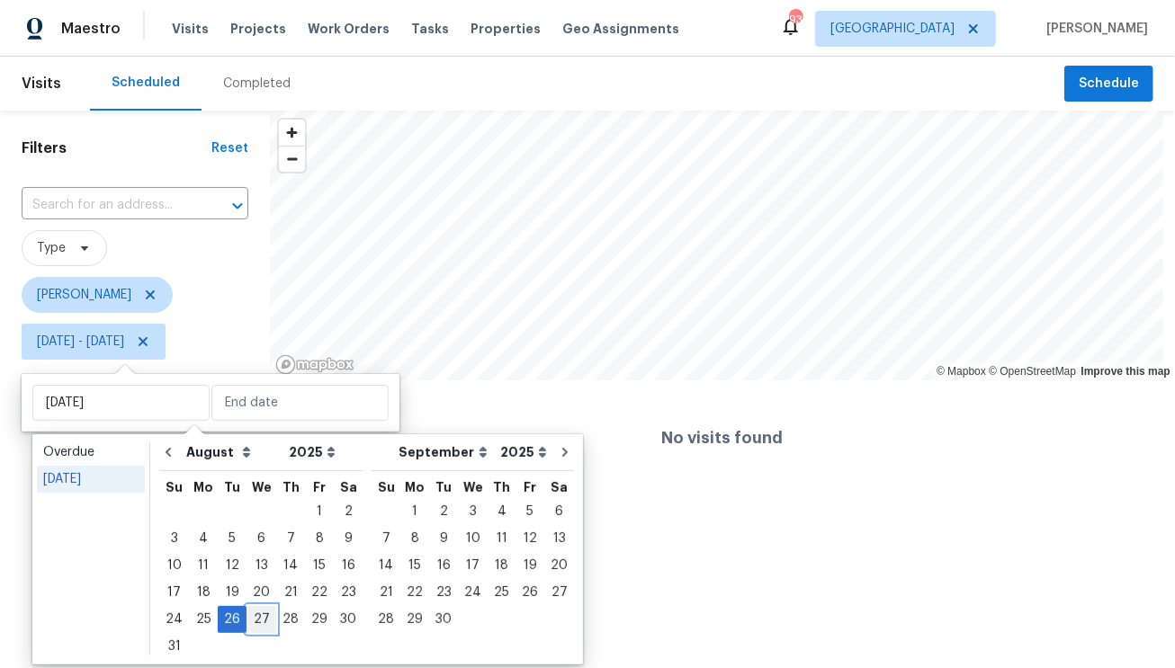
click at [253, 619] on div "27" at bounding box center [262, 619] width 30 height 25
type input "Wed, Aug 27"
type input "Tue, Aug 26"
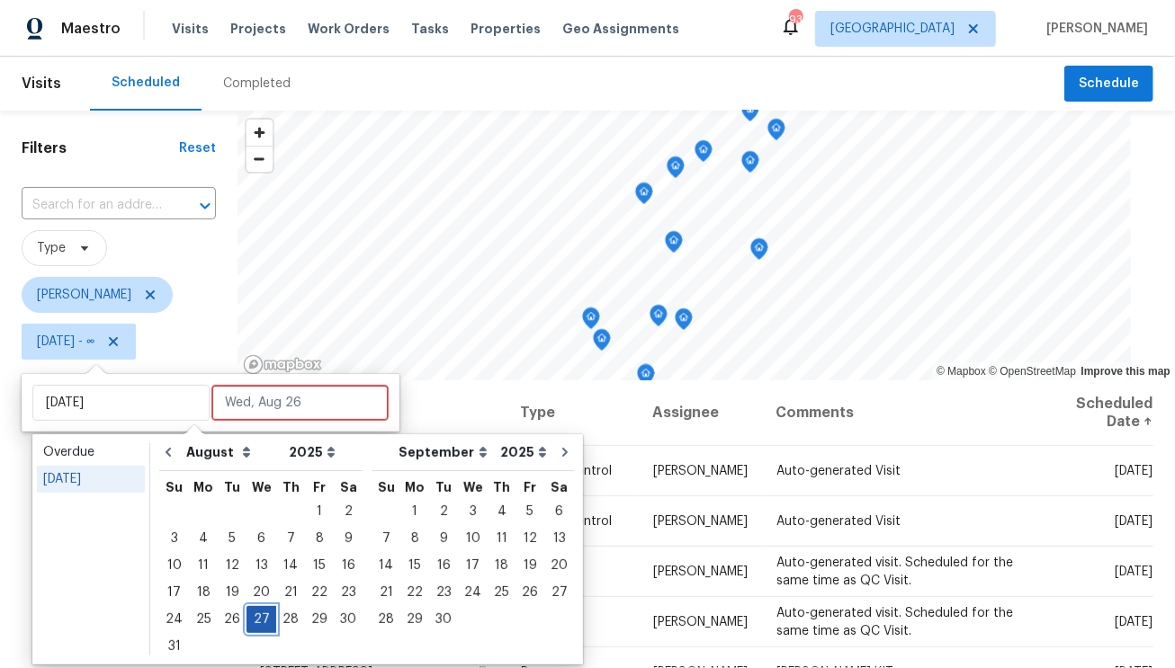
click at [255, 620] on div "27" at bounding box center [262, 619] width 30 height 25
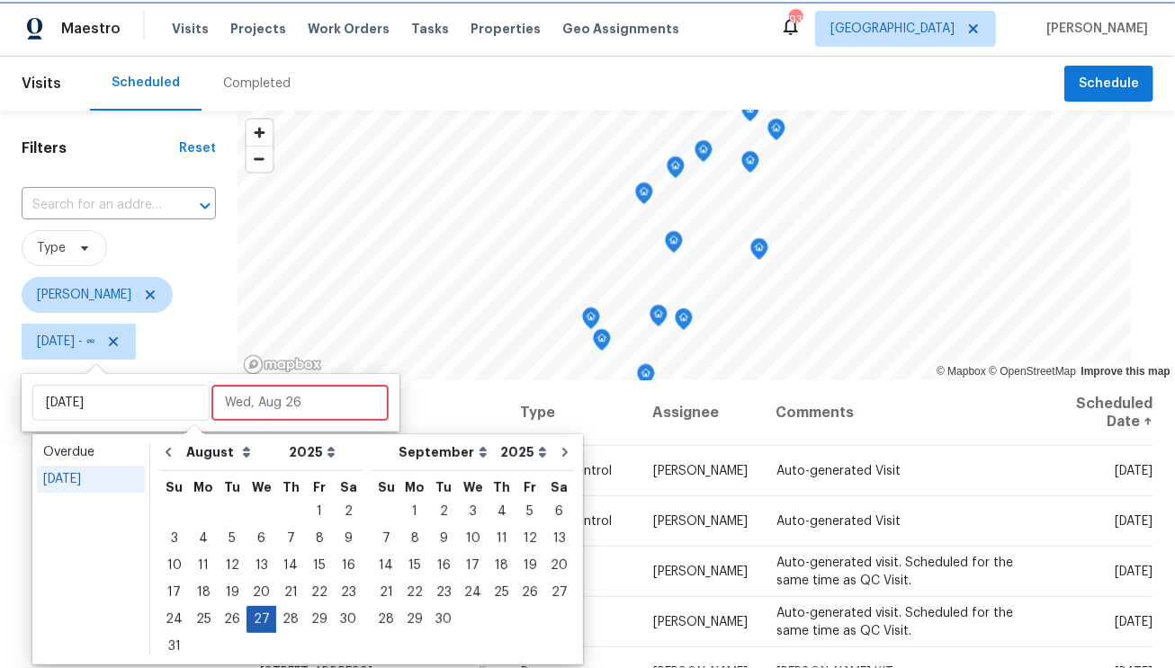
type input "Wed, Aug 27"
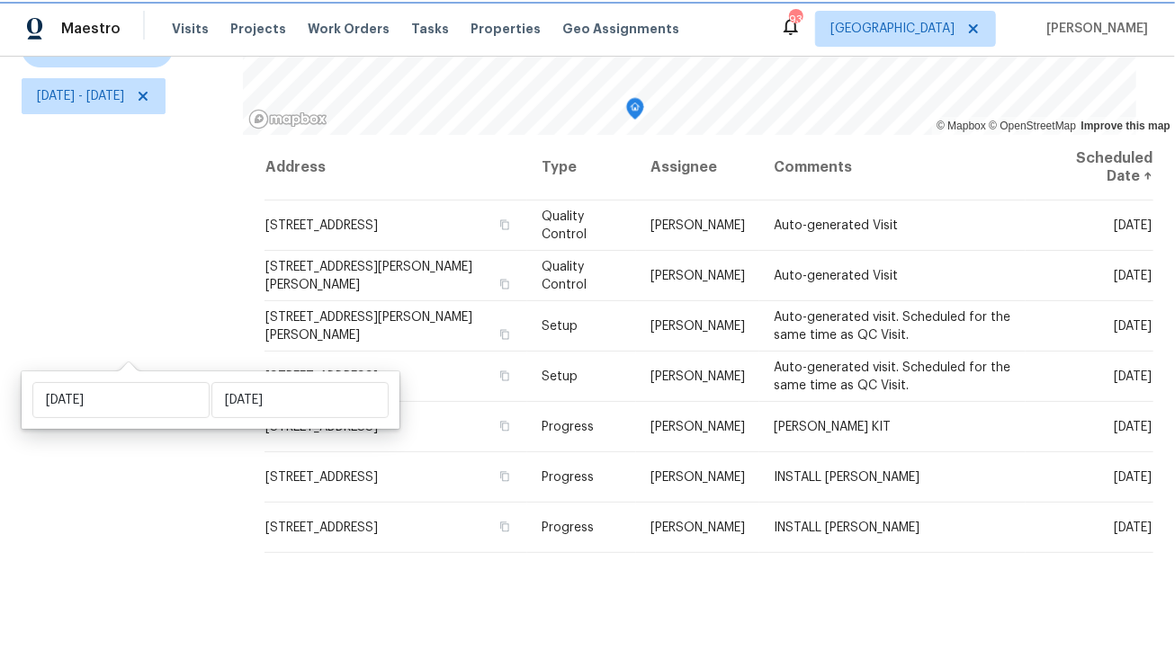
scroll to position [259, 0]
